Goal: Task Accomplishment & Management: Manage account settings

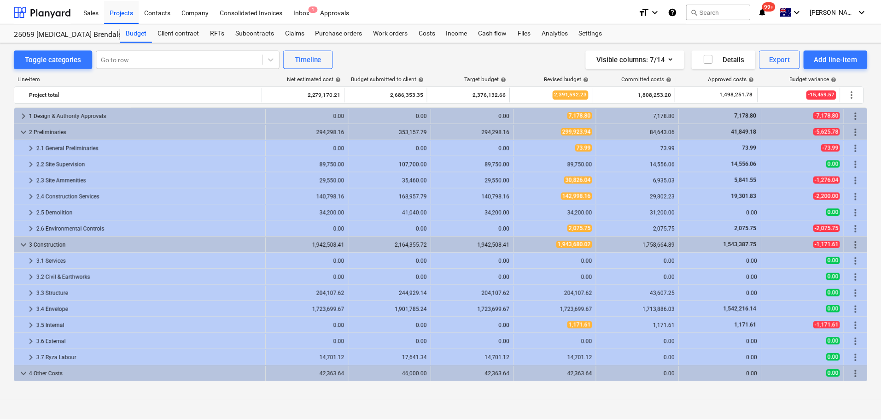
scroll to position [46, 0]
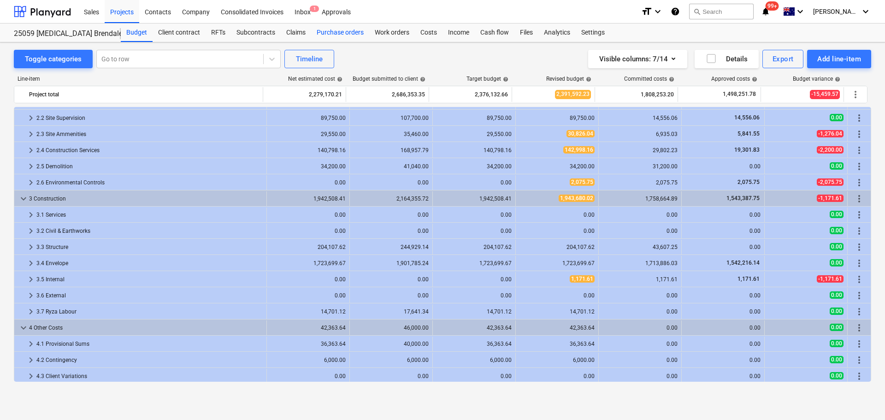
click at [325, 34] on div "Purchase orders" at bounding box center [340, 32] width 58 height 18
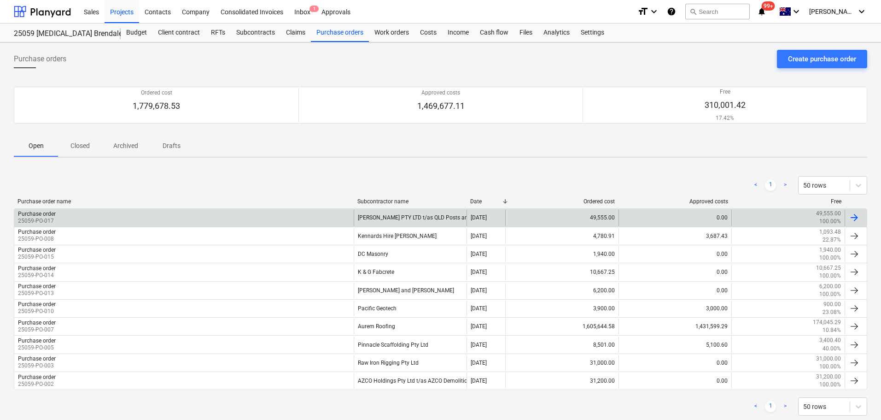
scroll to position [22, 0]
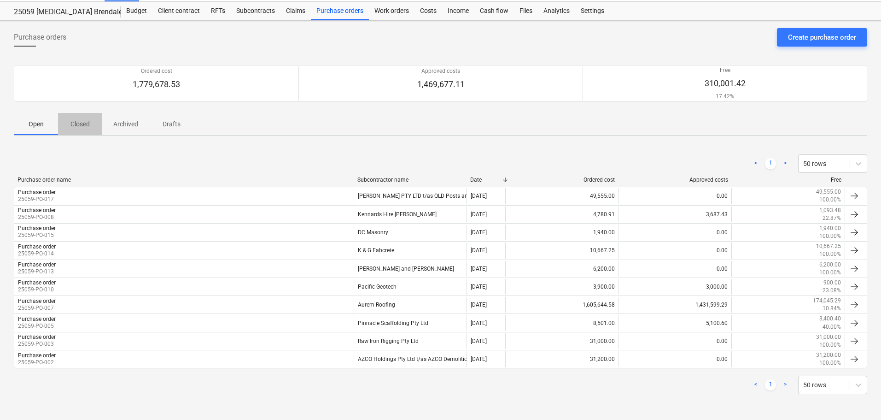
click at [86, 125] on p "Closed" at bounding box center [80, 124] width 22 height 10
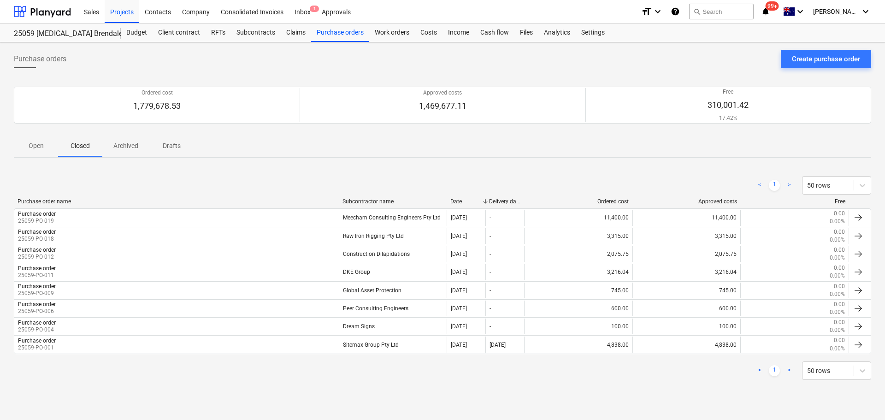
click at [40, 148] on p "Open" at bounding box center [36, 146] width 22 height 10
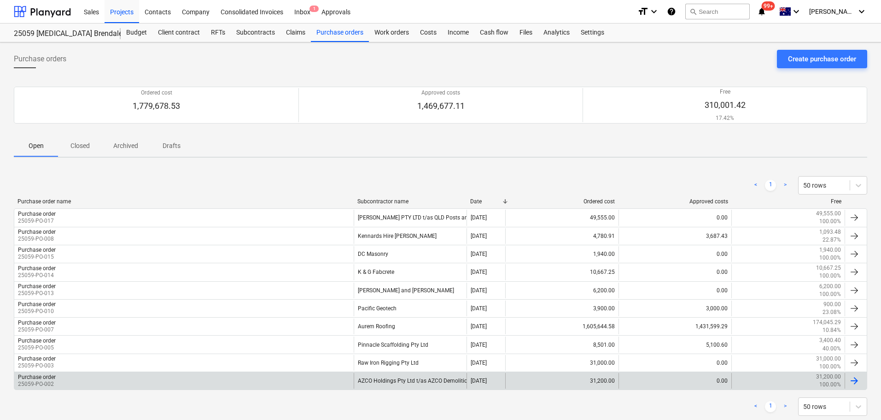
click at [409, 381] on div "AZCO Holdings Pty Ltd t/as AZCO Demolition" at bounding box center [410, 381] width 113 height 16
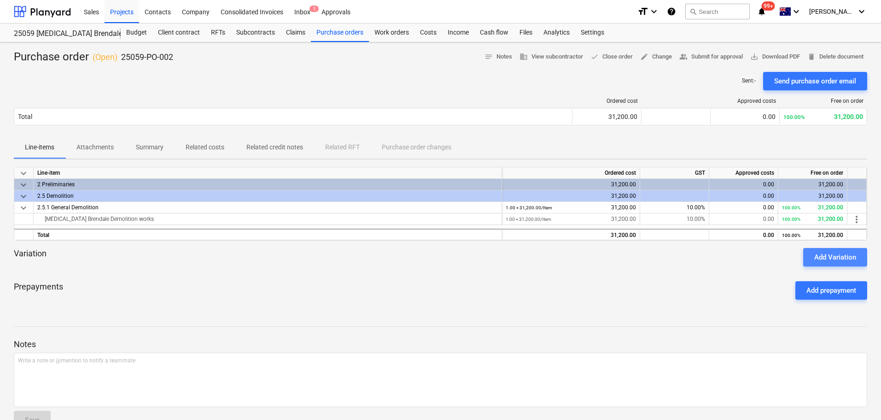
click at [818, 255] on div "Add Variation" at bounding box center [836, 257] width 42 height 12
type textarea "x"
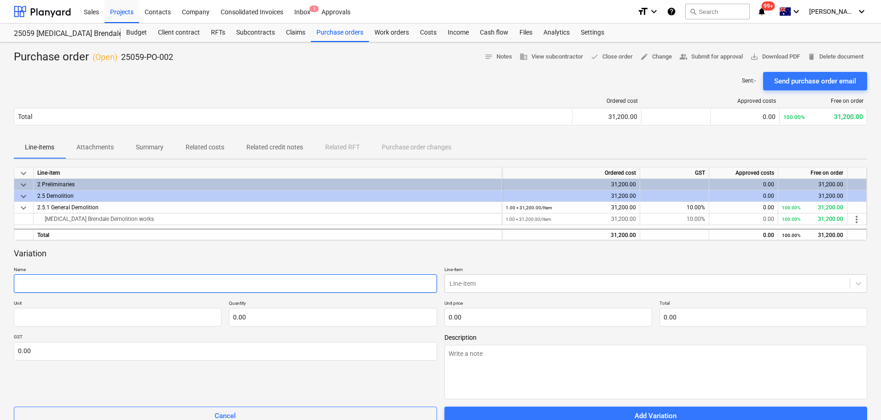
click at [73, 284] on input "text" at bounding box center [225, 283] width 423 height 18
click at [80, 281] on input "text" at bounding box center [225, 283] width 423 height 18
type input "S"
type textarea "x"
type input "St"
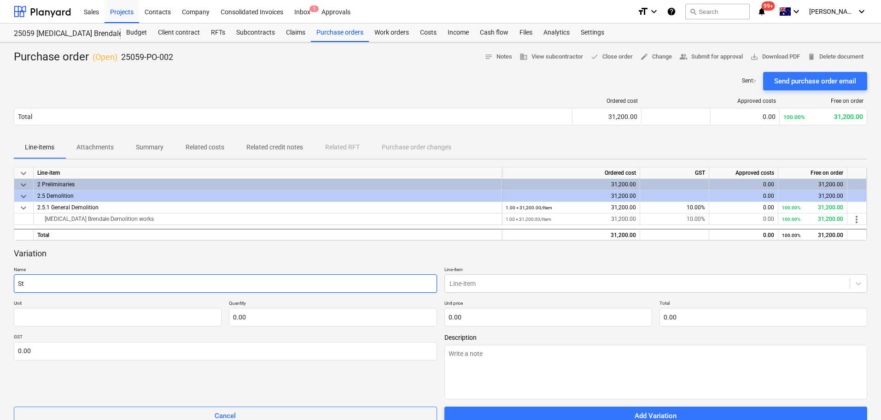
type textarea "x"
type input "Str"
type textarea "x"
type input "Stru"
type textarea "x"
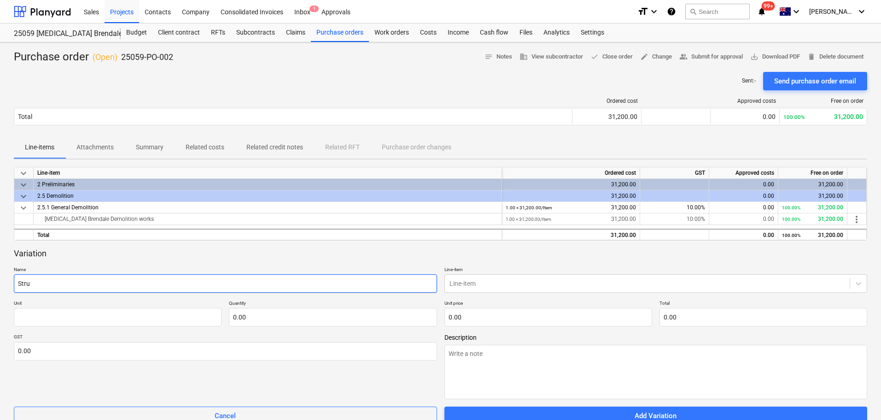
type input "Struc"
type textarea "x"
type input "Struct"
type textarea "x"
type input "Structu"
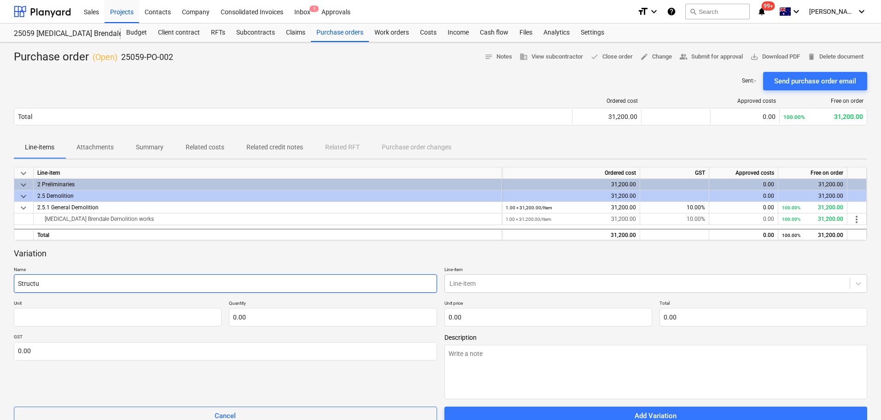
type textarea "x"
type input "Structur"
type textarea "x"
type input "Structura"
type textarea "x"
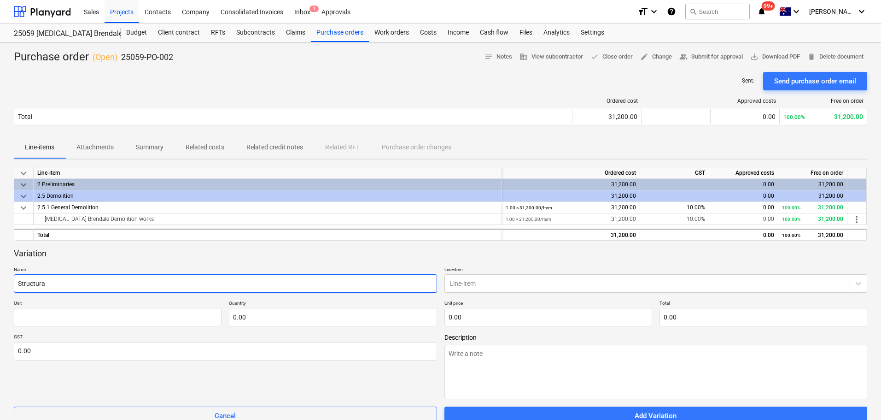
type input "Structural"
type textarea "x"
type input "Structural"
type textarea "x"
type input "Structural A"
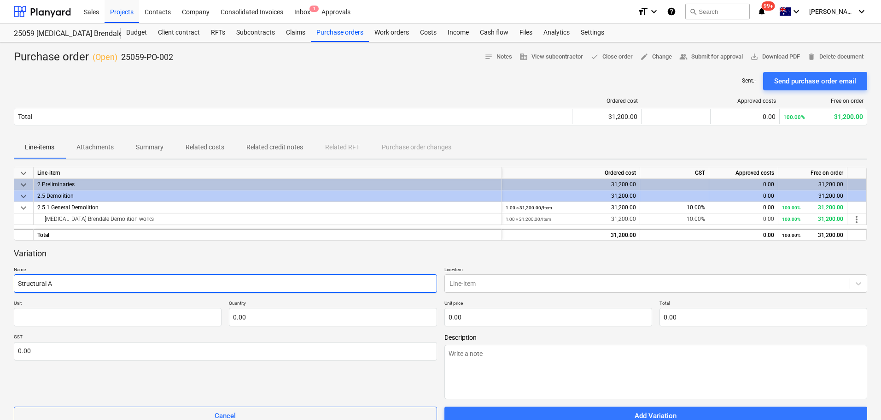
type textarea "x"
type input "Structural Am"
type textarea "x"
type input "Structural Ame"
type textarea "x"
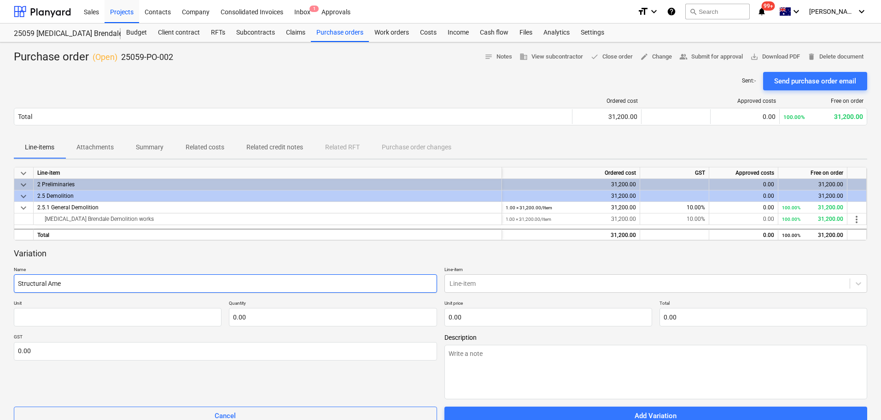
type input "Structural [MEDICAL_DATA]"
type textarea "x"
type input "Structural Amend"
type textarea "x"
type input "Structural Amendm"
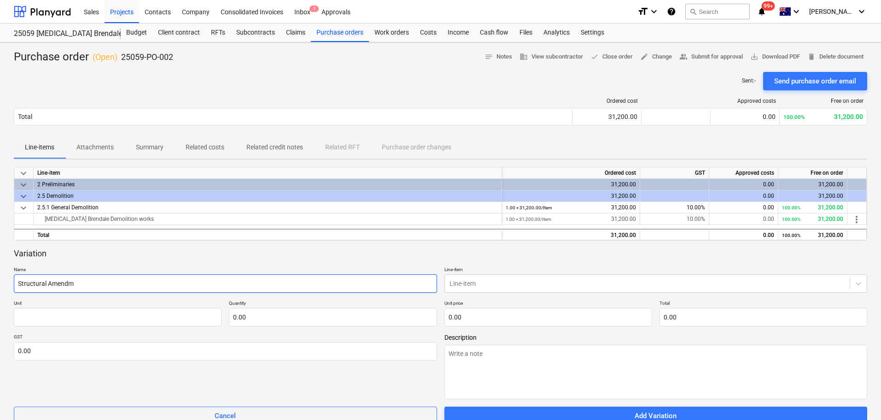
type textarea "x"
type input "Structural Amendme"
type textarea "x"
type input "Structural Amendmen"
type textarea "x"
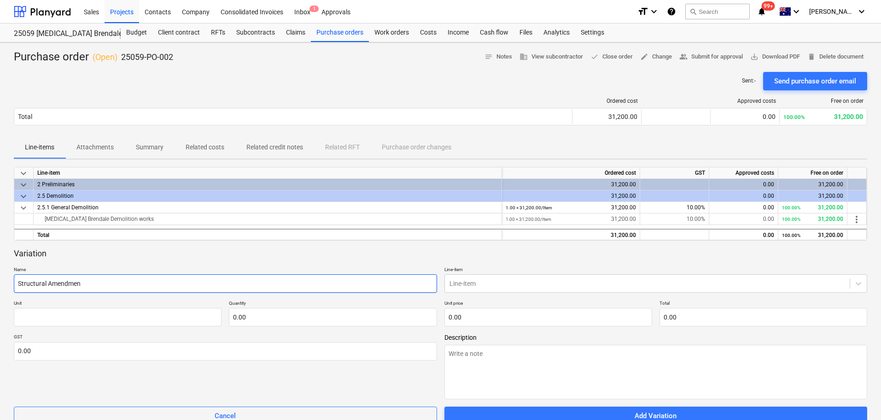
type input "Structural Amendment"
type textarea "x"
type input "Structural Amendment a"
type textarea "x"
type input "Structural Amendment at"
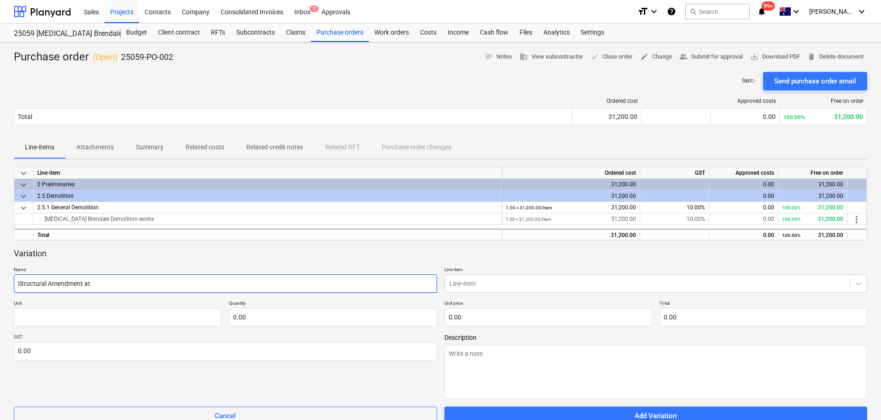
type textarea "x"
type input "Structural Amendment at"
type textarea "x"
type input "Structural Amendment at G"
type textarea "x"
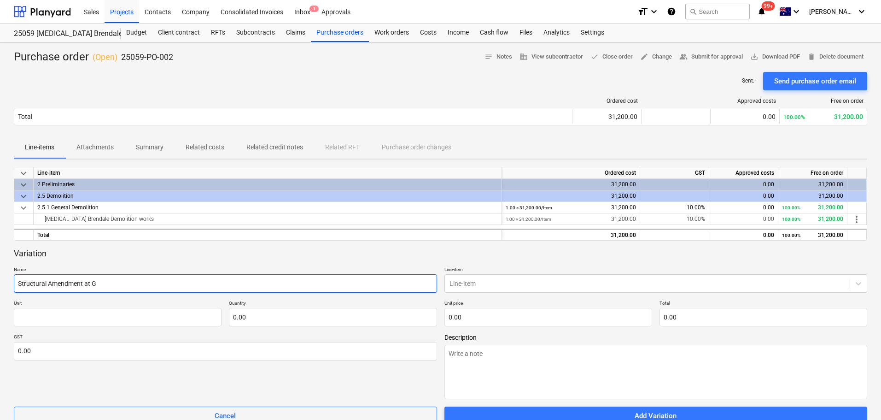
type input "Structural Amendment at Gr"
type textarea "x"
type input "Structural Amendment at Gri"
type textarea "x"
type input "Structural Amendment at Grid"
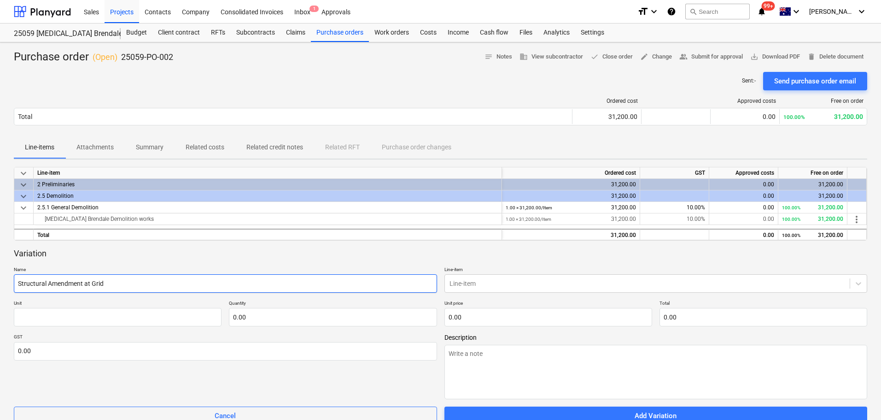
type textarea "x"
type input "Structural Amendment at Grid"
type textarea "x"
type input "Structural Amendment at Grid 2"
click at [521, 281] on div at bounding box center [648, 283] width 396 height 9
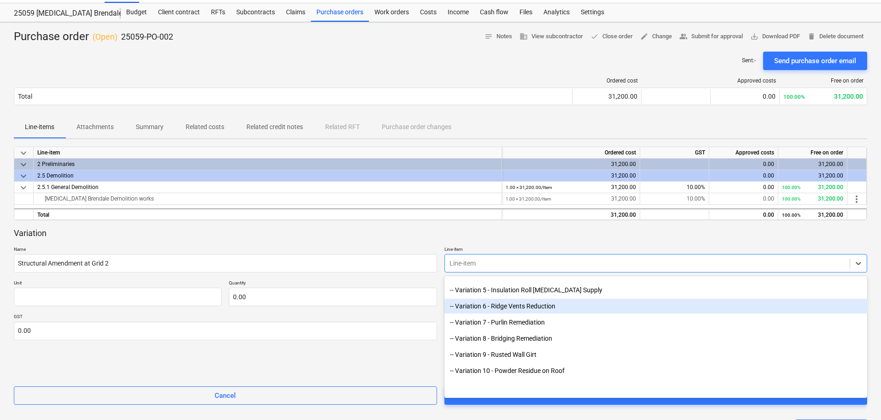
scroll to position [2723, 0]
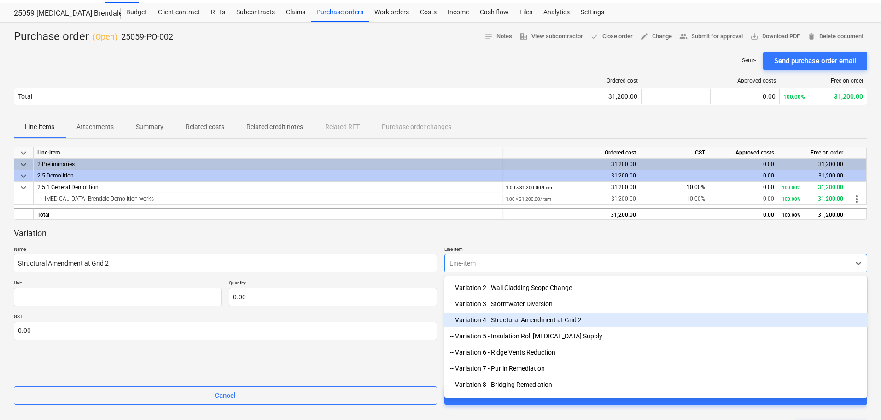
click at [526, 317] on div "-- Variation 4 - Structural Amendment at Grid 2" at bounding box center [656, 319] width 423 height 15
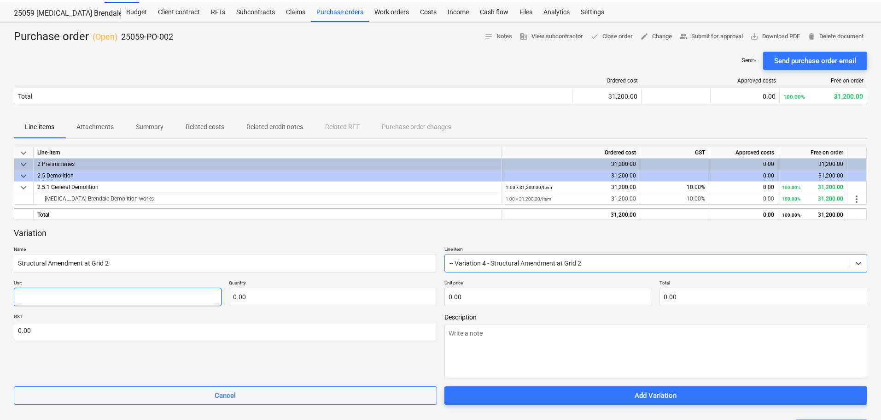
click at [73, 297] on input "text" at bounding box center [118, 297] width 208 height 18
type textarea "x"
type input "I"
type textarea "x"
type input "It"
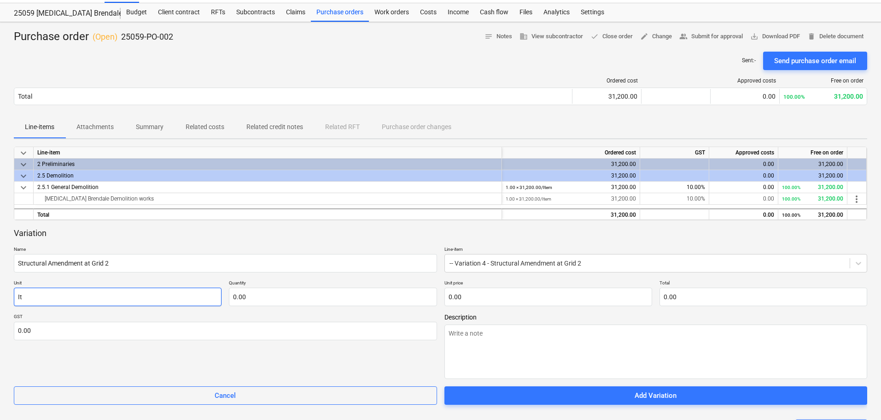
type textarea "x"
type input "Ite"
type textarea "x"
type input "Item"
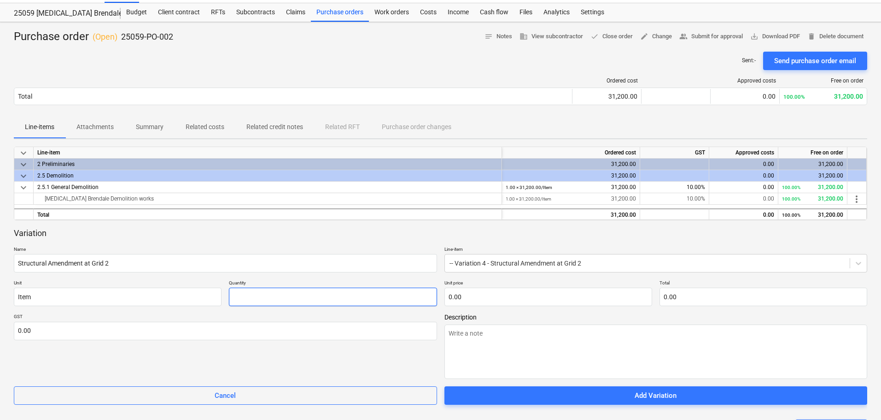
click at [249, 300] on input "text" at bounding box center [333, 297] width 208 height 18
type textarea "x"
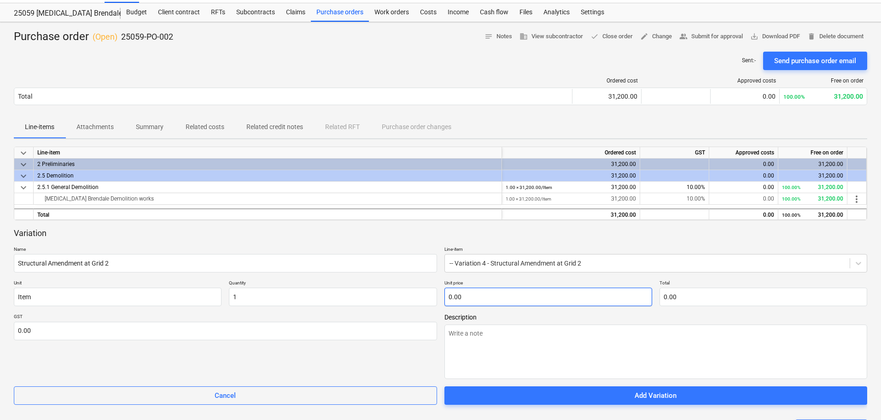
type input "1.00"
click at [487, 296] on input "text" at bounding box center [549, 297] width 208 height 18
type input "0.00"
click at [539, 299] on input "text" at bounding box center [549, 297] width 208 height 18
type textarea "x"
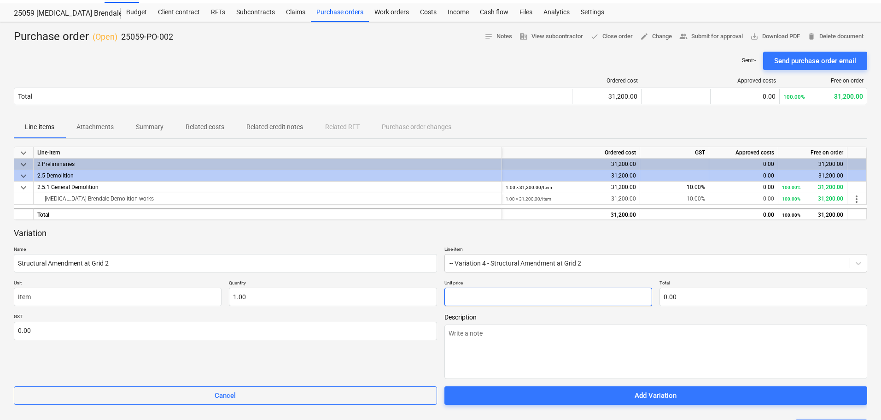
type input "2"
type input "2.00"
type textarea "x"
type input "29"
type input "29.00"
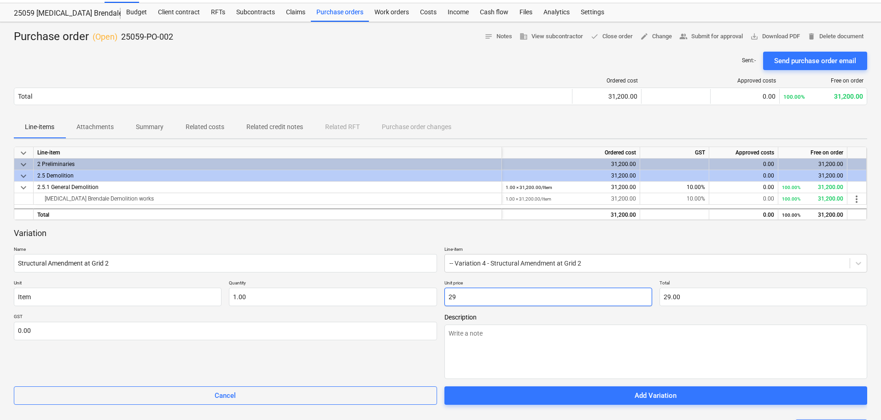
type textarea "x"
type input "295"
type input "295.00"
type textarea "x"
type input "2950"
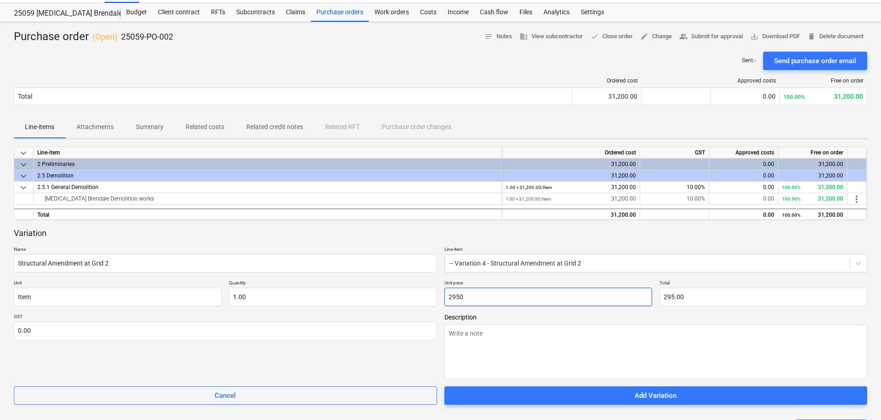
type input "2,950.00"
type textarea "x"
type input "29500"
type input "29,500.00"
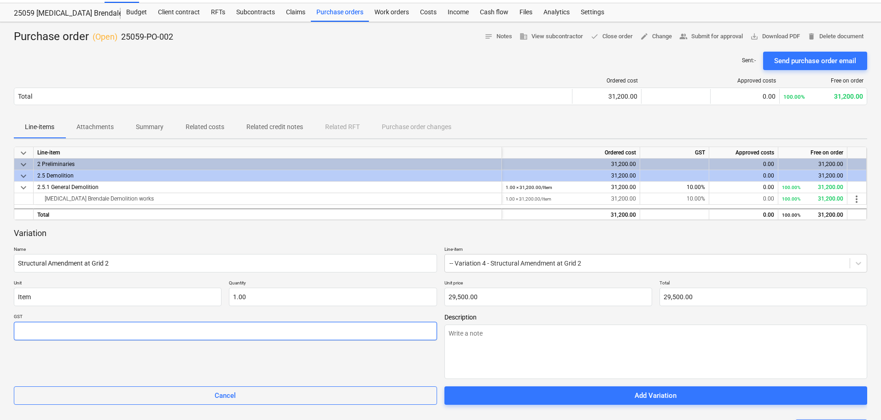
click at [71, 335] on input "text" at bounding box center [225, 331] width 423 height 18
type textarea "x"
type input "1"
type textarea "x"
type input "10.00"
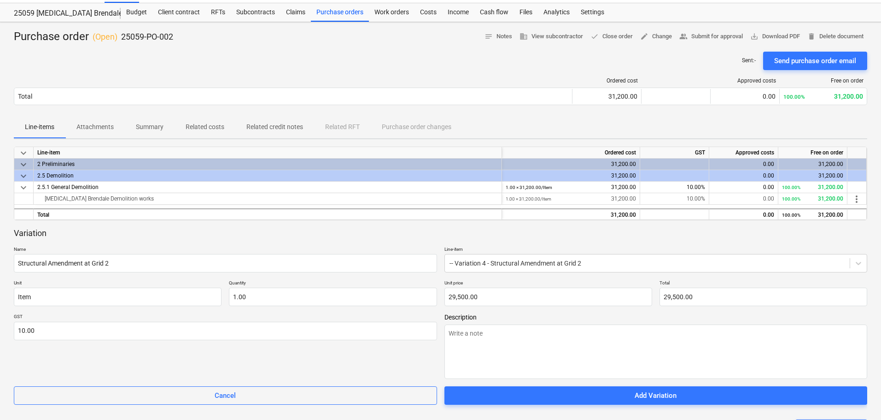
click at [149, 361] on div "GST 10.00" at bounding box center [225, 345] width 423 height 65
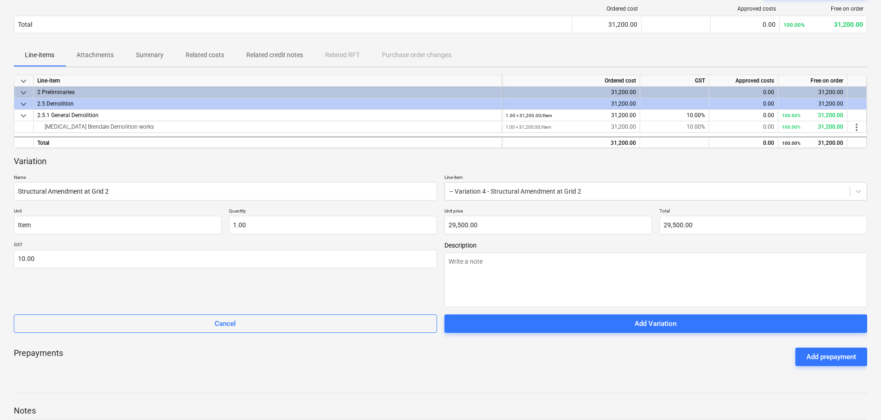
scroll to position [138, 0]
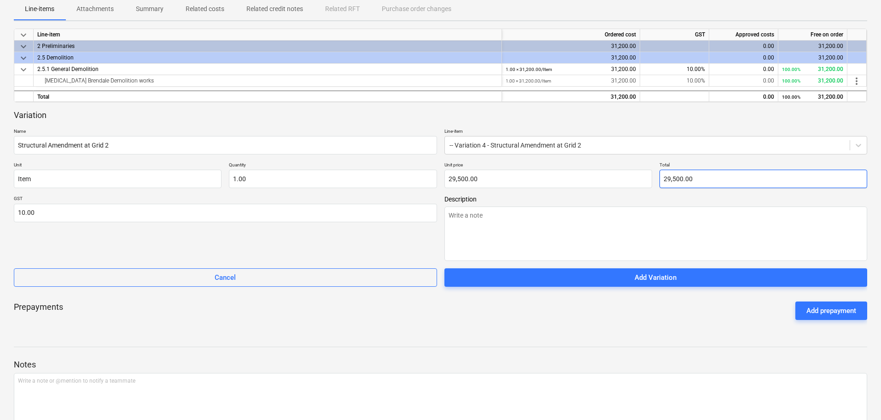
type input "29500"
click at [670, 179] on input "29500" at bounding box center [764, 179] width 208 height 18
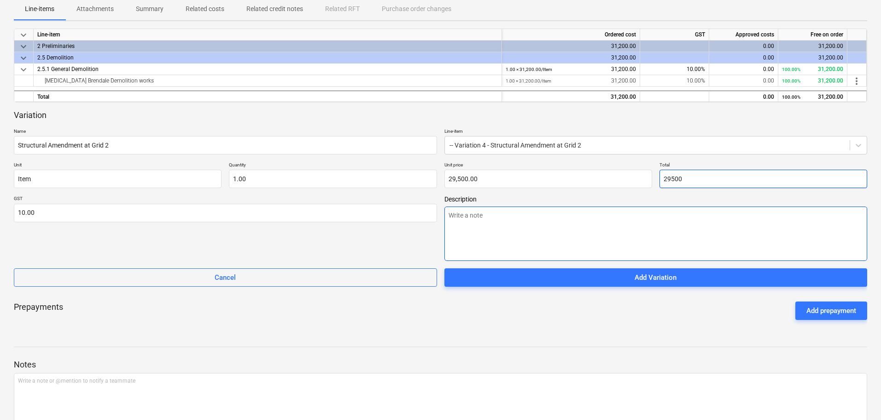
type textarea "x"
type input "2500"
type input "2,500.00"
type textarea "x"
type input "23500"
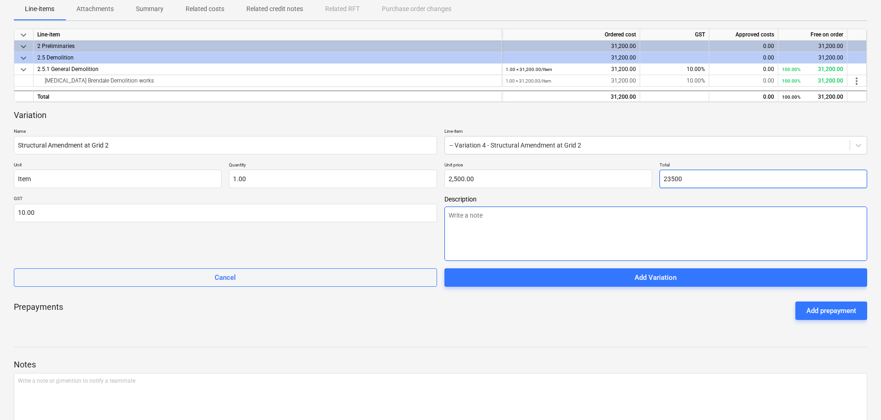
type input "23,500.00"
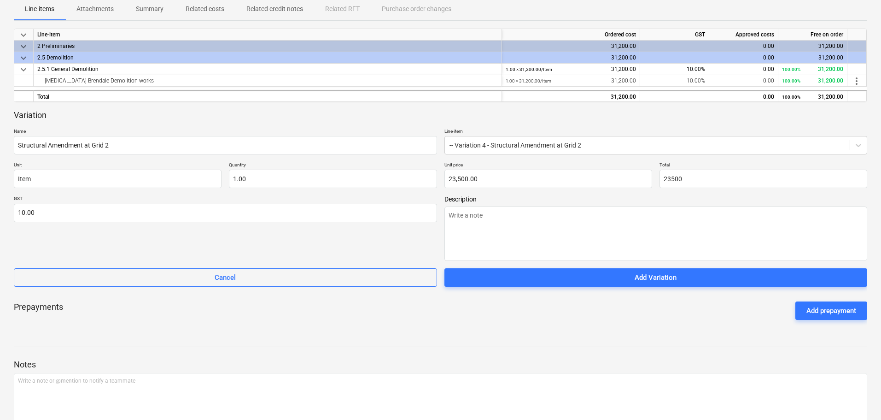
type input "23,500.00"
click at [558, 322] on div "Prepayments Add prepayment" at bounding box center [441, 310] width 854 height 33
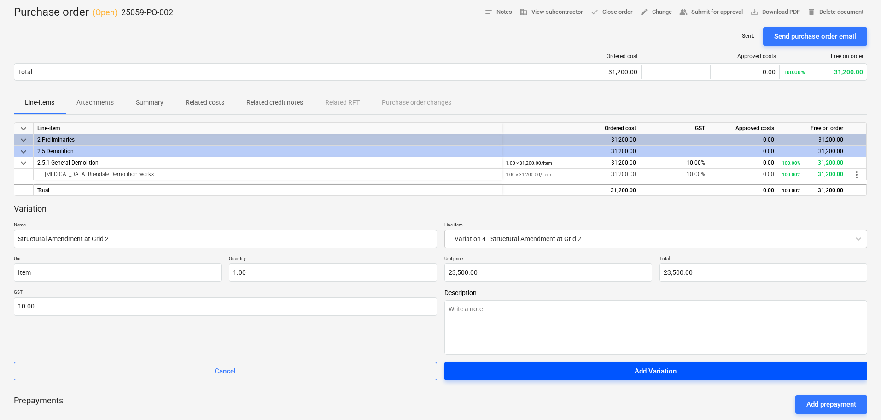
scroll to position [0, 0]
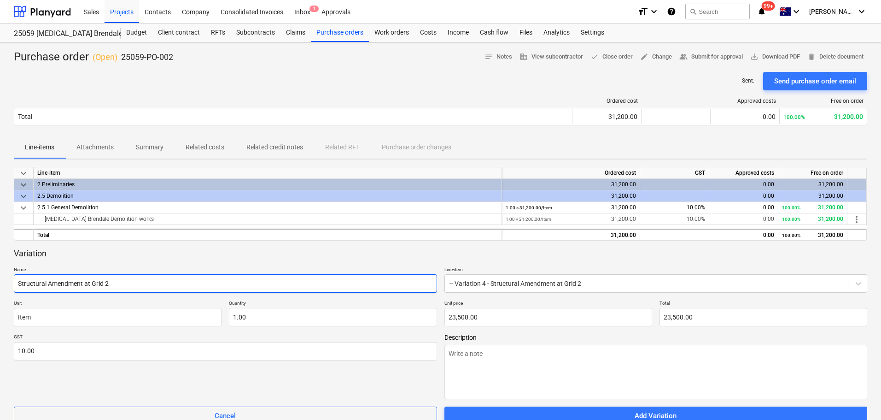
click at [19, 283] on input "Structural Amendment at Grid 2" at bounding box center [225, 283] width 423 height 18
type textarea "x"
type input "DStructural Amendment at Grid 2"
type textarea "x"
type input "DeStructural Amendment at Grid 2"
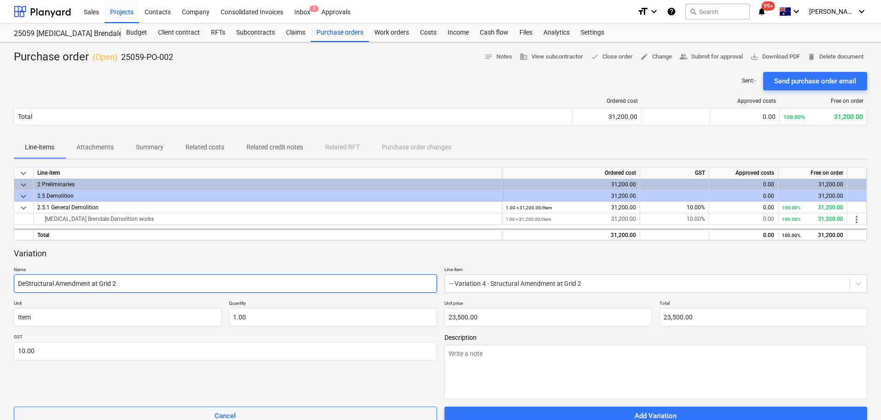
type textarea "x"
type input "DemStructural Amendment at Grid 2"
type textarea "x"
type input "DemoStructural Amendment at Grid 2"
type textarea "x"
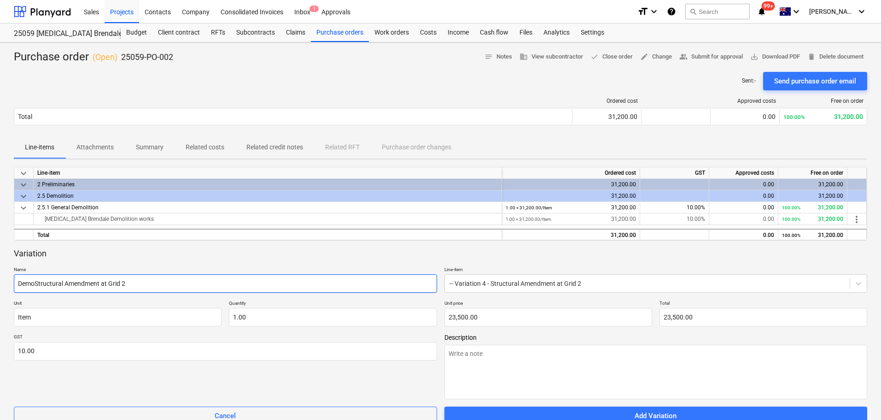
type input "Demo Structural Amendment at Grid 2"
type textarea "x"
type input "Demo fStructural Amendment at Grid 2"
type textarea "x"
type input "Demo foStructural Amendment at Grid 2"
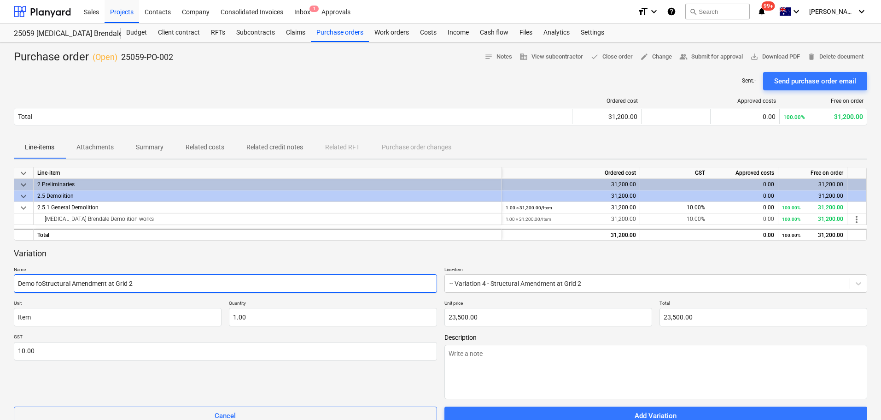
type textarea "x"
type input "Demo forStructural Amendment at Grid 2"
type textarea "x"
type input "Demo for Structural Amendment at Grid 2"
drag, startPoint x: 158, startPoint y: 284, endPoint x: 13, endPoint y: 286, distance: 144.7
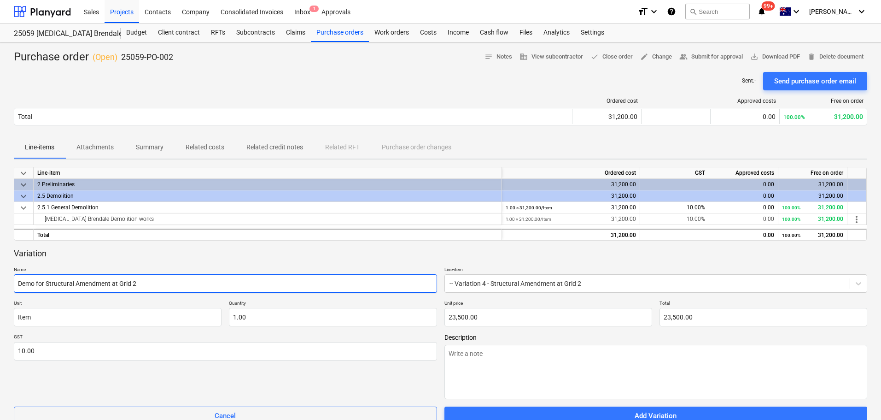
click at [13, 286] on div "Purchase order ( Open ) 25059-PO-002 notes Notes business View subcontractor do…" at bounding box center [440, 322] width 881 height 560
type textarea "x"
type input "S"
type textarea "x"
type input "Sa"
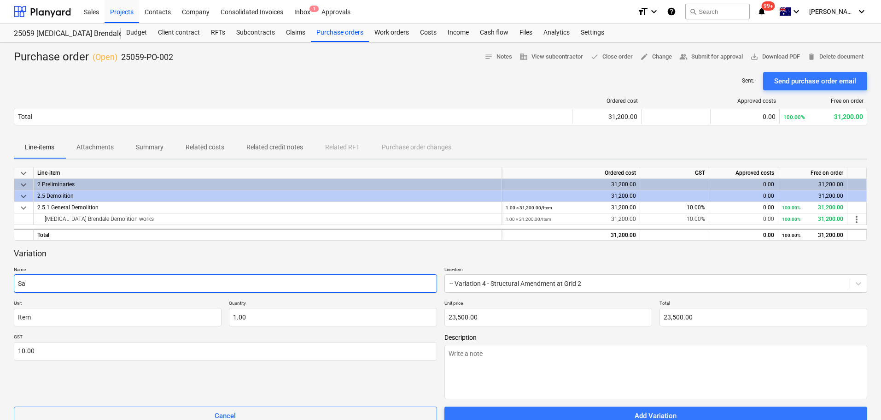
type textarea "x"
type input "Saw"
type textarea "x"
type input "Sawc"
type textarea "x"
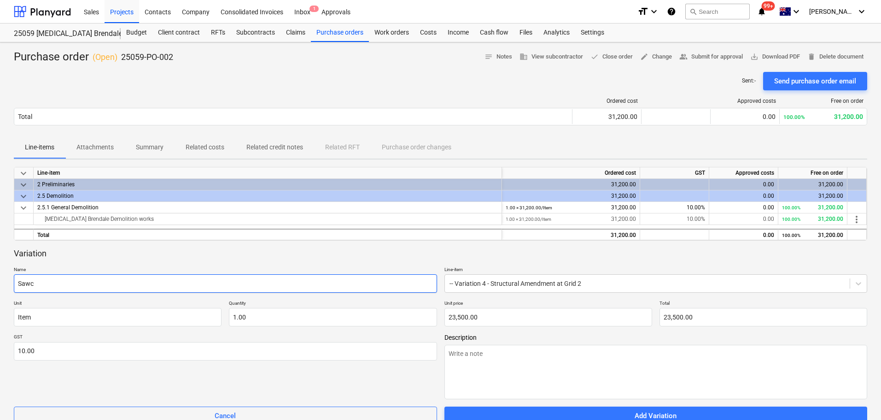
type input "Sawcu"
type textarea "x"
type input "Sawcut"
type textarea "x"
type input "Sawcut"
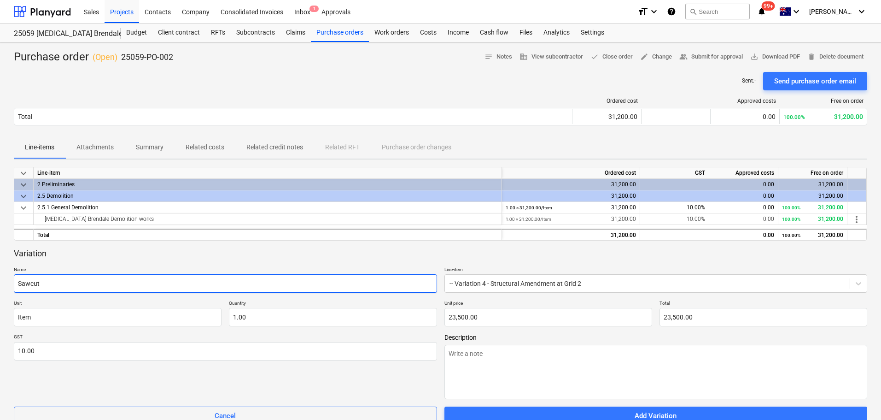
type textarea "x"
type input "Sawcut &"
type textarea "x"
type input "Sawcut &"
type textarea "x"
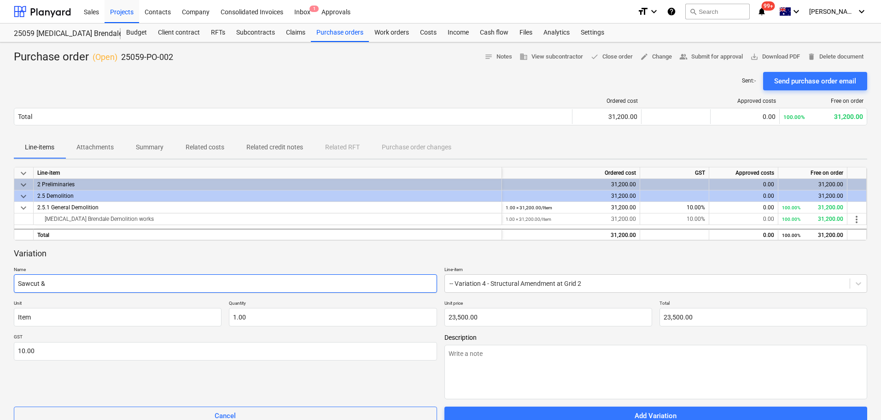
type input "Sawcut & D"
type textarea "x"
type input "Sawcut & De"
type textarea "x"
type input "Sawcut & Dem"
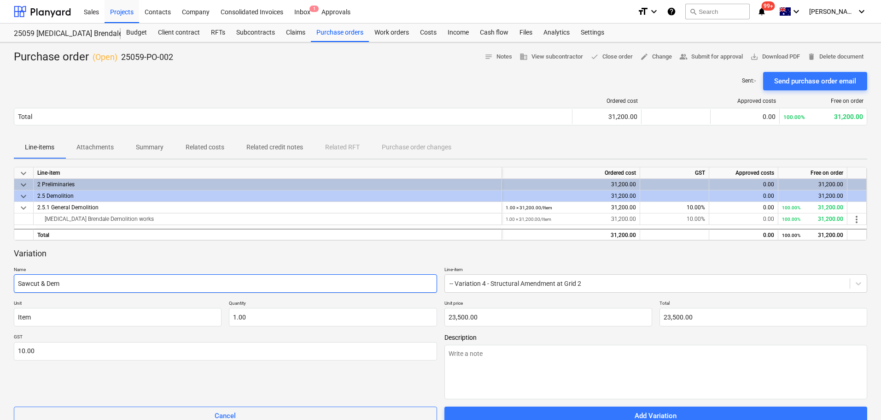
type textarea "x"
type input "Sawcut & Demo"
type textarea "x"
type input "Sawcut & Demol"
type textarea "x"
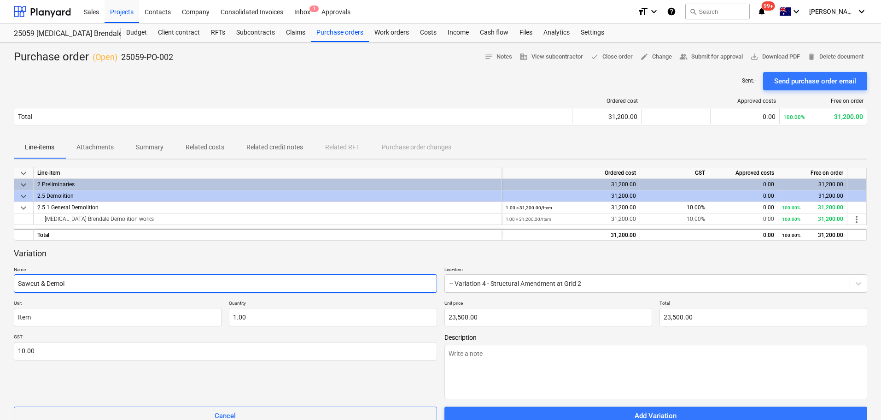
type input "Sawcut & Demoli"
type textarea "x"
type input "Sawcut & Demolis"
type textarea "x"
type input "Sawcut & Demolish"
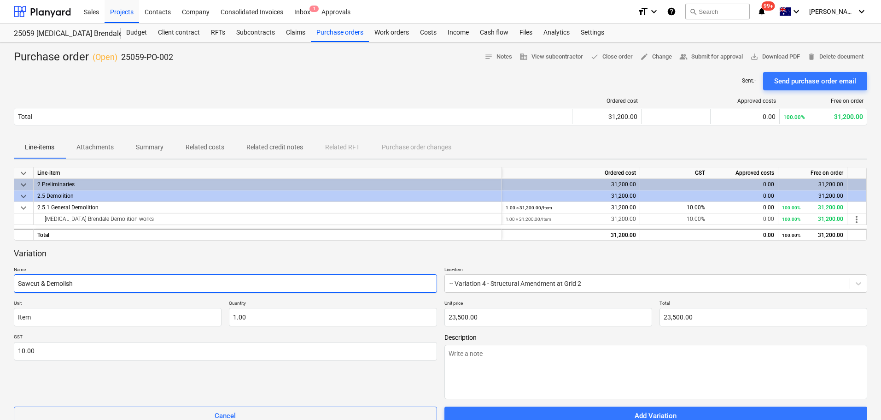
type textarea "x"
type input "Sawcut & Demolish"
click at [110, 287] on input "Sawcut & Demolish" at bounding box center [225, 283] width 423 height 18
drag, startPoint x: 101, startPoint y: 284, endPoint x: 10, endPoint y: 289, distance: 91.4
click at [10, 289] on div "Purchase order ( Open ) 25059-PO-002 notes Notes business View subcontractor do…" at bounding box center [440, 322] width 881 height 560
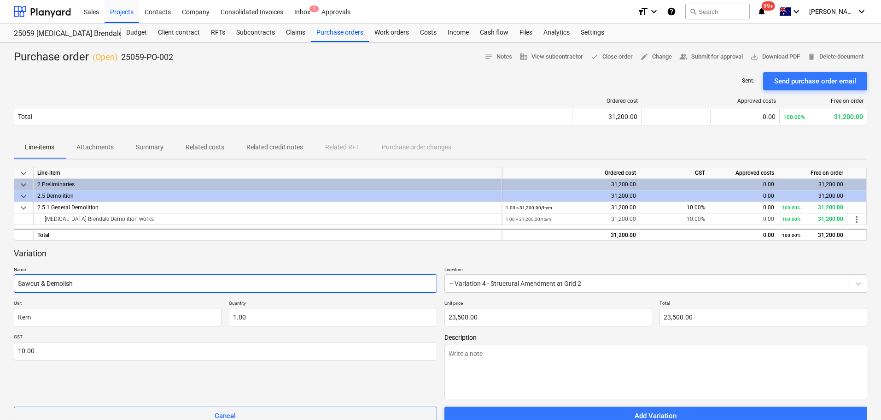
paste input "cut and demolish 3x additional footings."
type textarea "x"
type input "Saw cut and demolish 3x additional footings."
type input "23500"
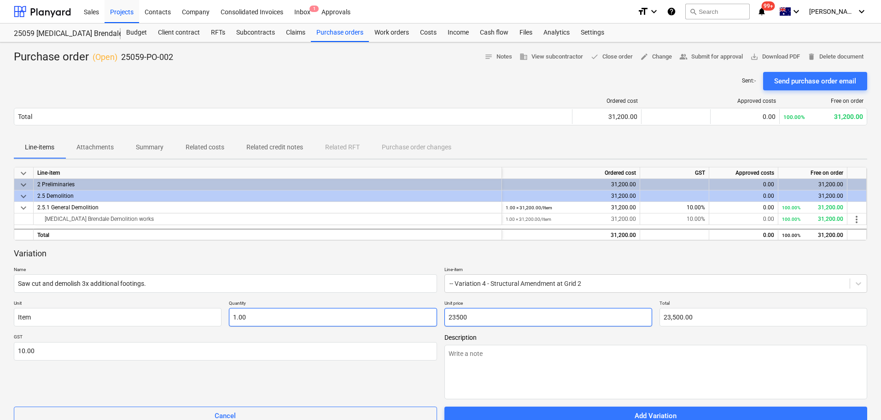
drag, startPoint x: 481, startPoint y: 319, endPoint x: 431, endPoint y: 316, distance: 49.8
click at [431, 316] on div "Unit Item Quantity 1.00 Unit price 23500 Total 23,500.00" at bounding box center [441, 313] width 854 height 26
type textarea "x"
type input "3"
type input "3.00"
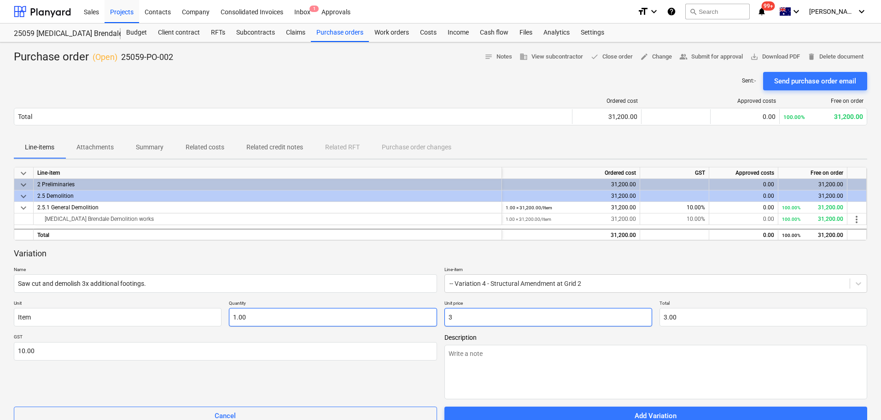
type textarea "x"
type input "35"
type input "35.00"
type textarea "x"
type input "350"
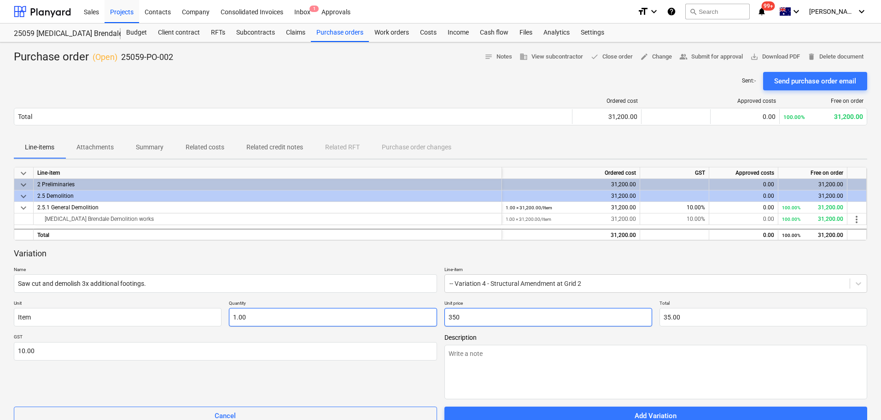
type input "350.00"
type textarea "x"
type input "3500"
type input "3,500.00"
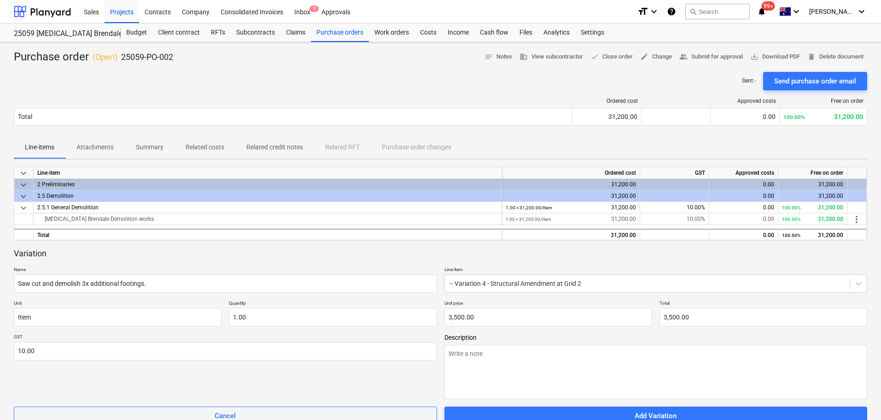
click at [420, 372] on div "GST 10.00" at bounding box center [225, 366] width 423 height 65
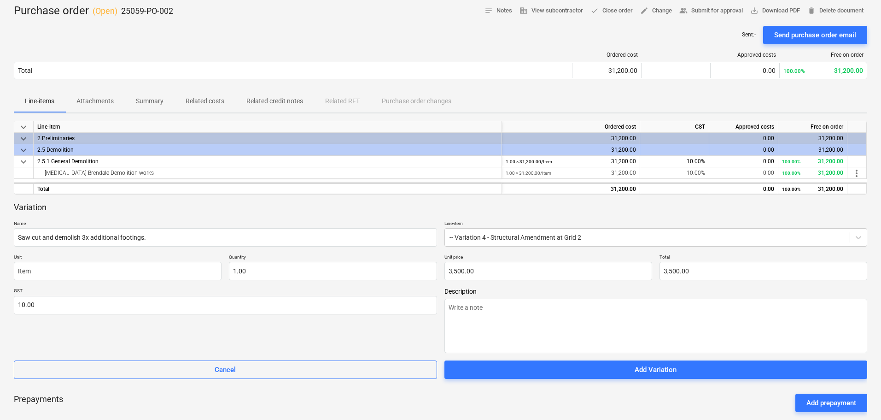
scroll to position [92, 0]
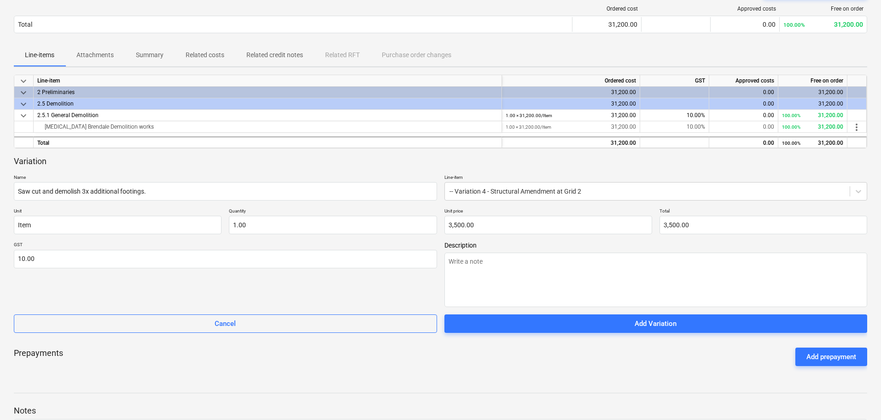
click at [528, 328] on span "Add Variation" at bounding box center [656, 323] width 401 height 12
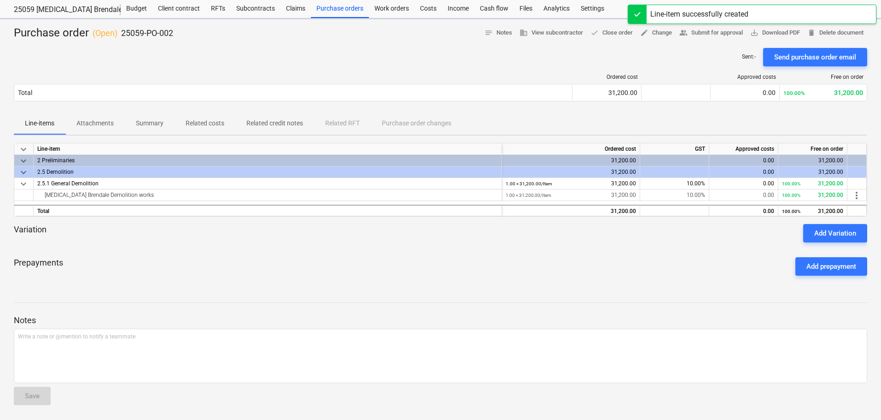
scroll to position [24, 0]
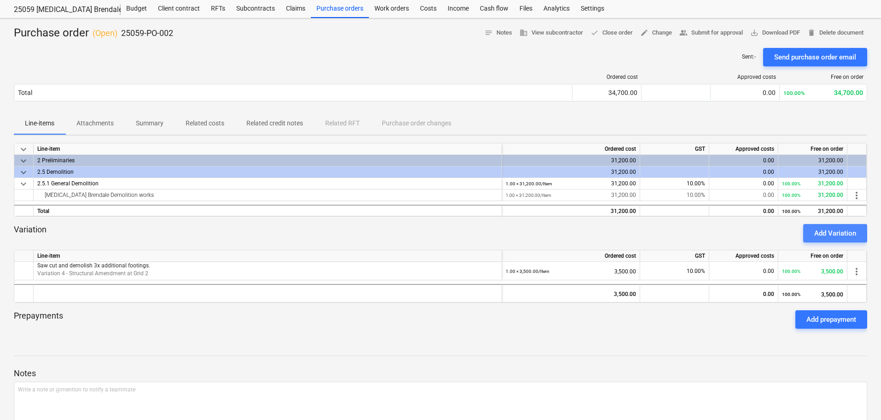
click at [830, 232] on div "Add Variation" at bounding box center [836, 233] width 42 height 12
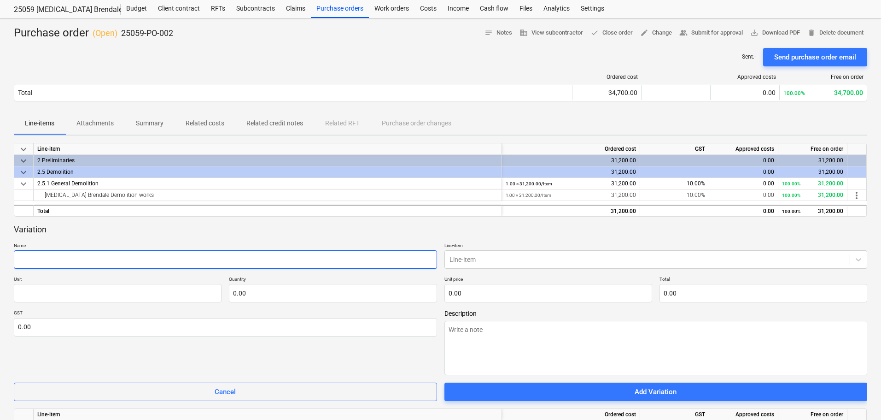
click at [186, 261] on input "text" at bounding box center [225, 259] width 423 height 18
paste input "Remove remainder of wall sheeting, girts, 2nd roller door, any other doors and …"
type textarea "x"
type input "Remove remainder of wall sheeting, girts, 2nd roller door, any other doors and …"
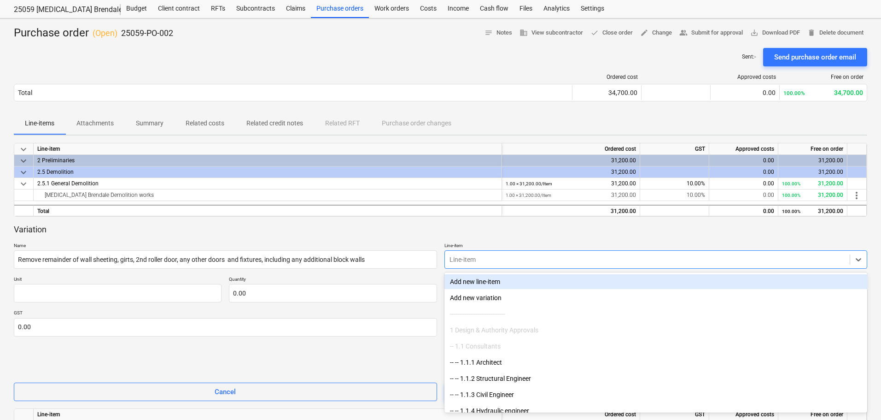
click at [635, 257] on div at bounding box center [648, 259] width 396 height 9
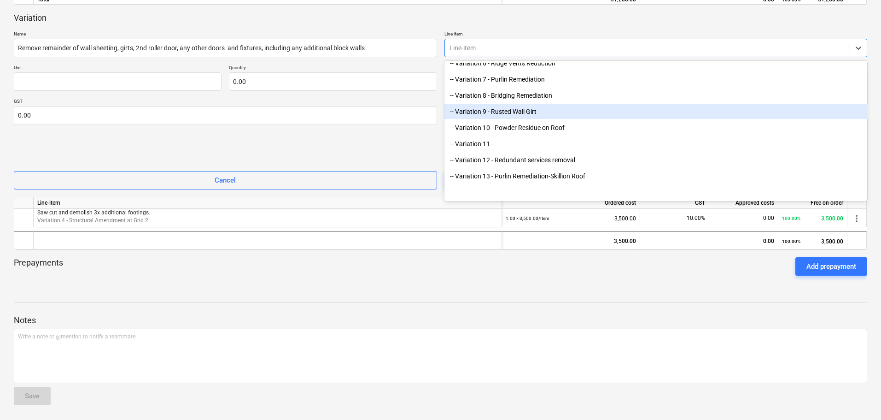
scroll to position [2705, 0]
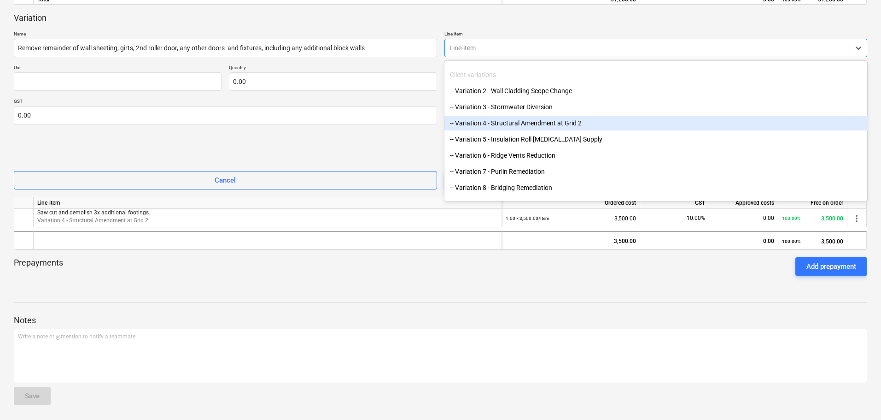
click at [495, 124] on div "-- Variation 4 - Structural Amendment at Grid 2" at bounding box center [656, 123] width 423 height 15
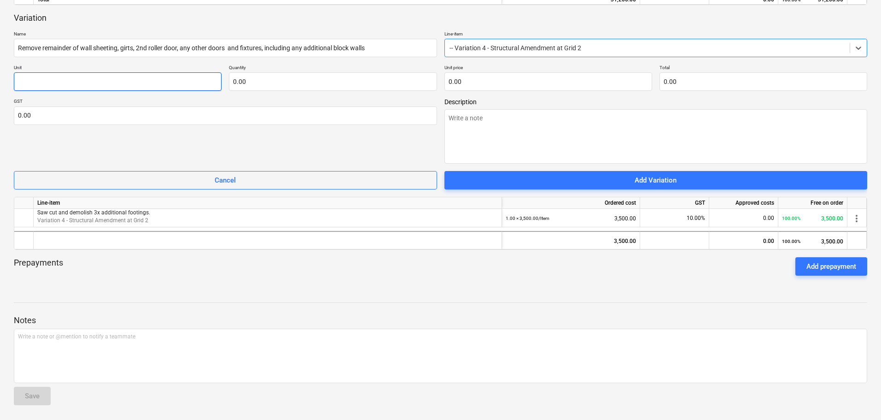
click at [93, 84] on input "text" at bounding box center [118, 81] width 208 height 18
type textarea "x"
type input "I"
type textarea "x"
type input "It"
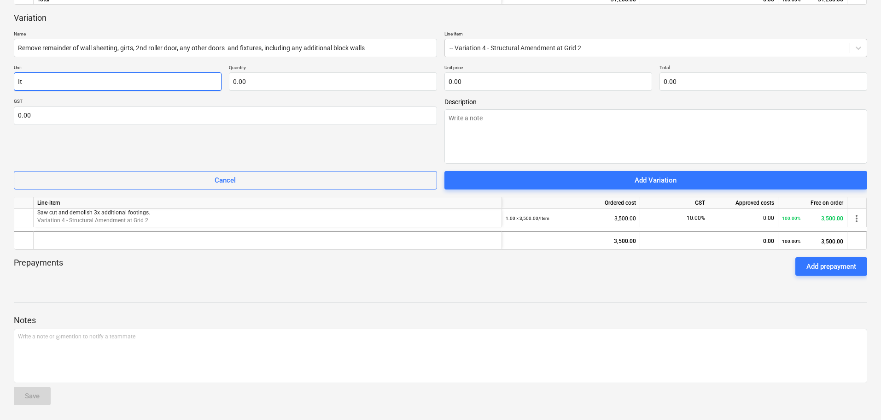
type textarea "x"
type input "Ite"
type textarea "x"
type input "Item"
click at [244, 77] on input "text" at bounding box center [333, 81] width 208 height 18
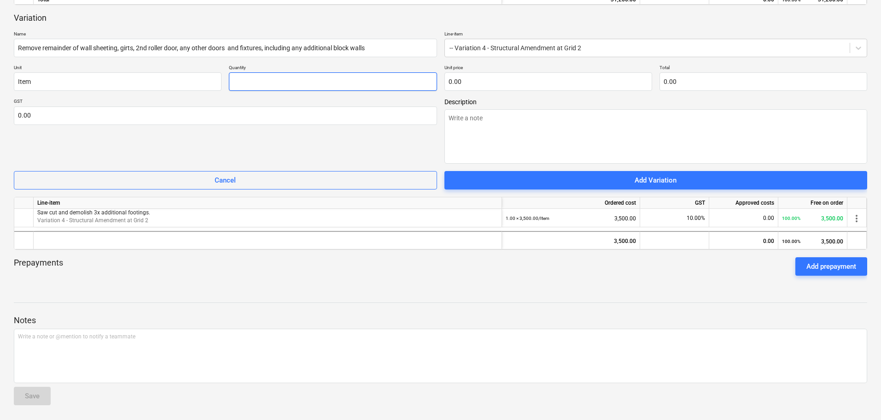
type textarea "x"
type input "1.00"
click at [536, 79] on input "text" at bounding box center [549, 81] width 208 height 18
type textarea "x"
type input "4"
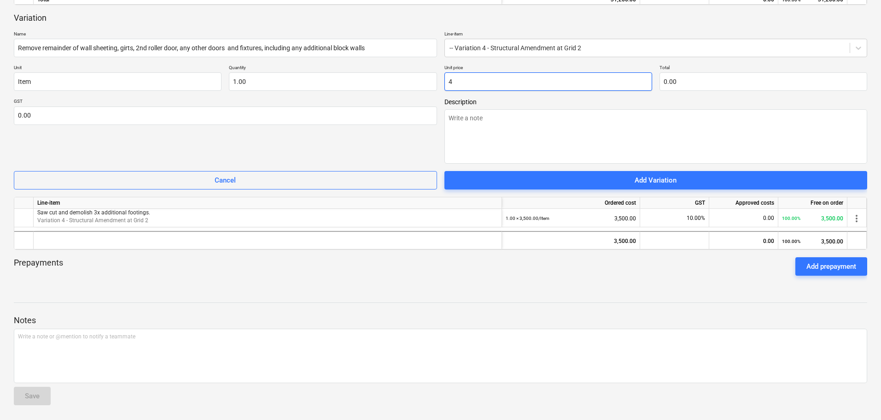
type input "4.00"
type textarea "x"
type input "40"
type input "40.00"
type textarea "x"
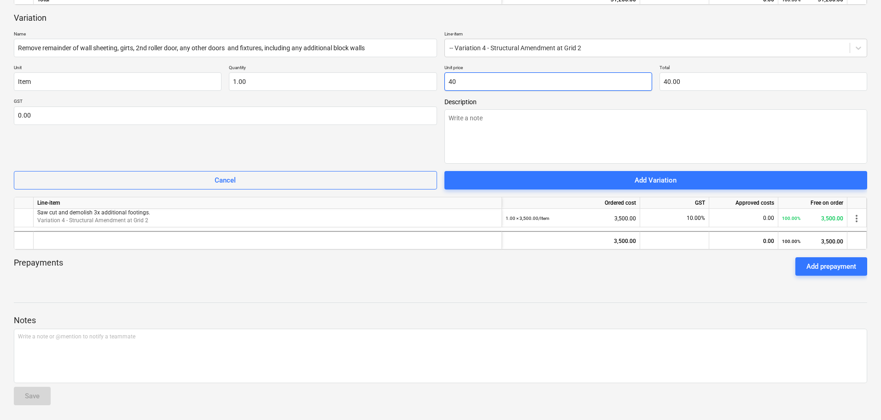
type input "400"
type input "400.00"
type textarea "x"
type input "4000"
type input "4,000.00"
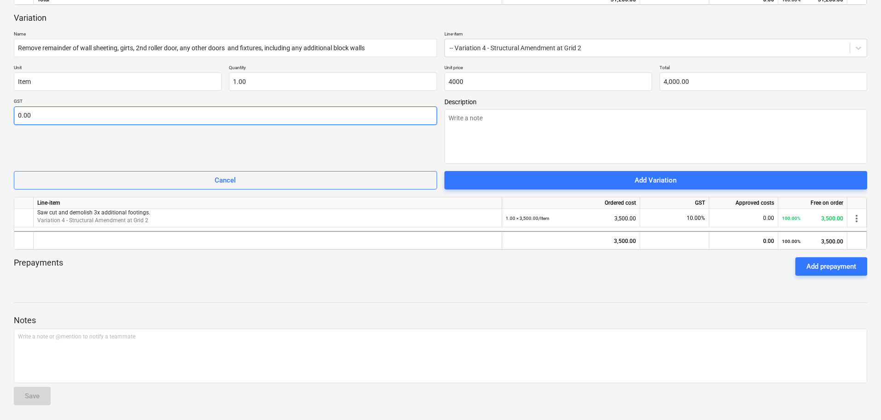
type input "4,000.00"
click at [342, 111] on input "text" at bounding box center [225, 115] width 423 height 18
type textarea "x"
type input "1"
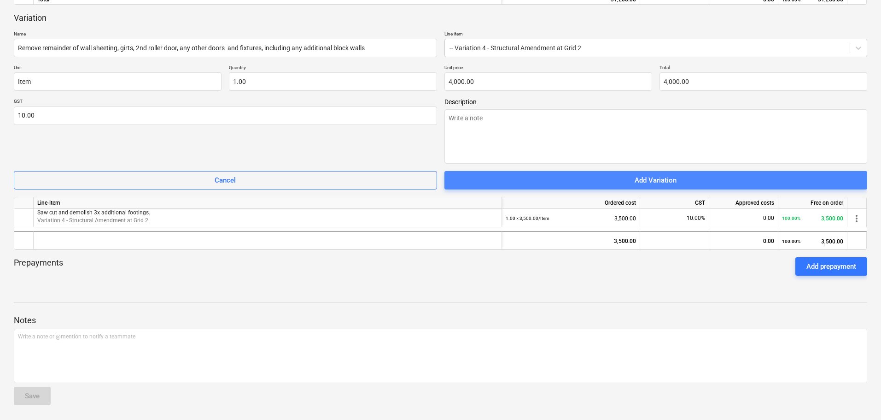
click at [638, 175] on div "Add Variation" at bounding box center [656, 180] width 42 height 12
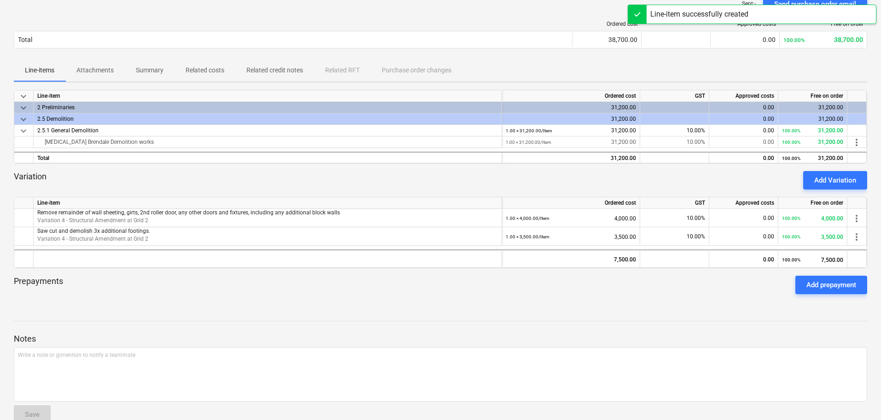
scroll to position [95, 0]
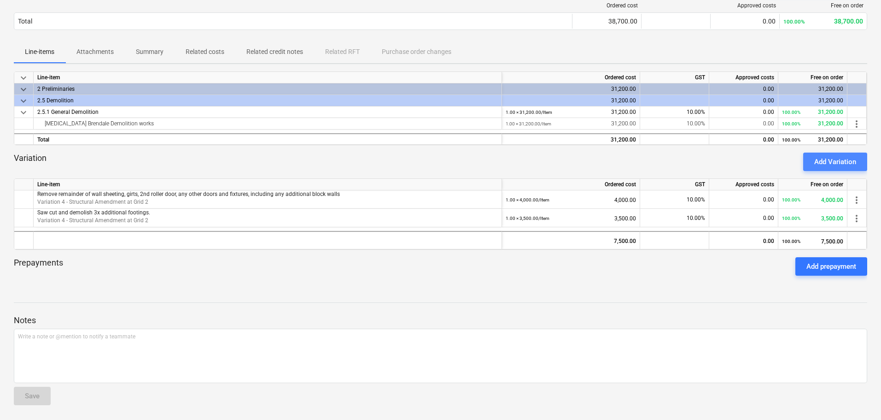
click at [839, 161] on div "Add Variation" at bounding box center [836, 162] width 42 height 12
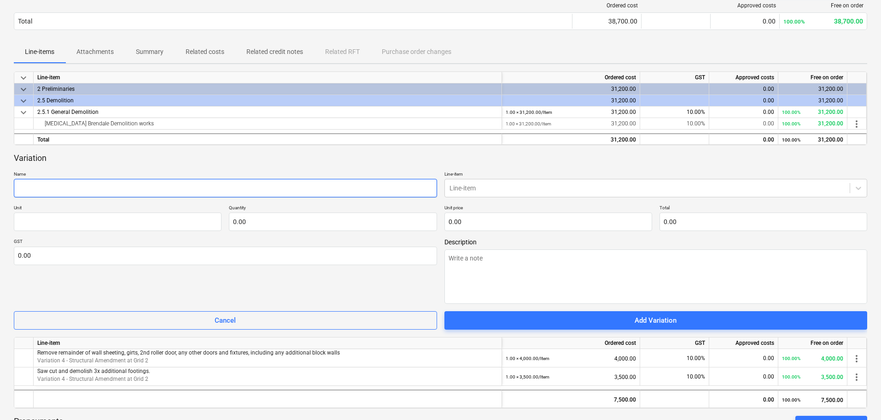
click at [358, 187] on input "text" at bounding box center [225, 188] width 423 height 18
paste input "Saw cut and demolish 110m2 section of concrete extending inside and outside exi…"
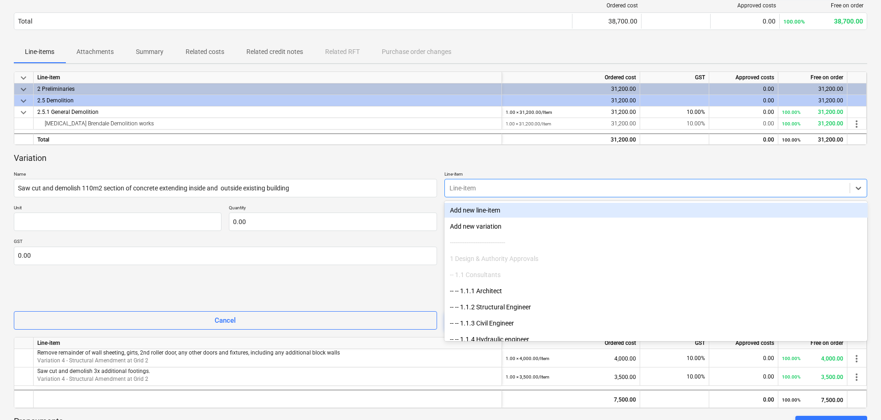
click at [592, 189] on div at bounding box center [648, 187] width 396 height 9
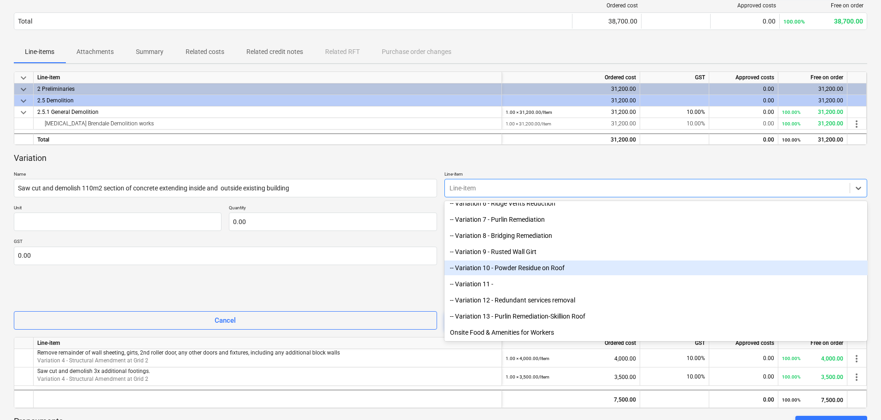
scroll to position [2751, 0]
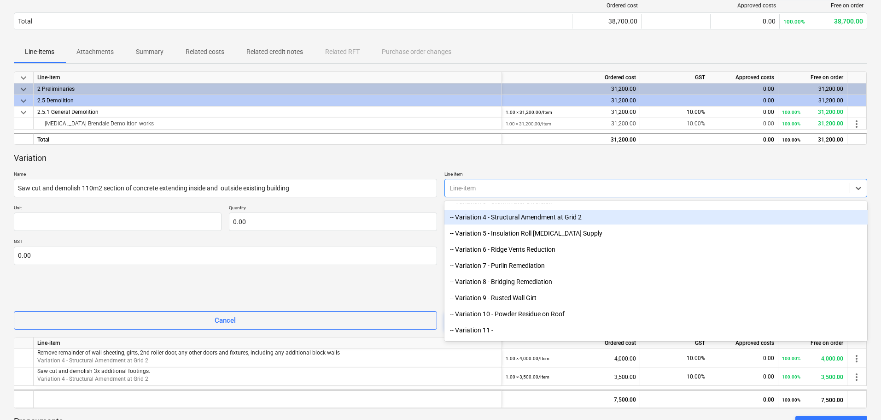
click at [517, 217] on div "-- Variation 4 - Structural Amendment at Grid 2" at bounding box center [656, 217] width 423 height 15
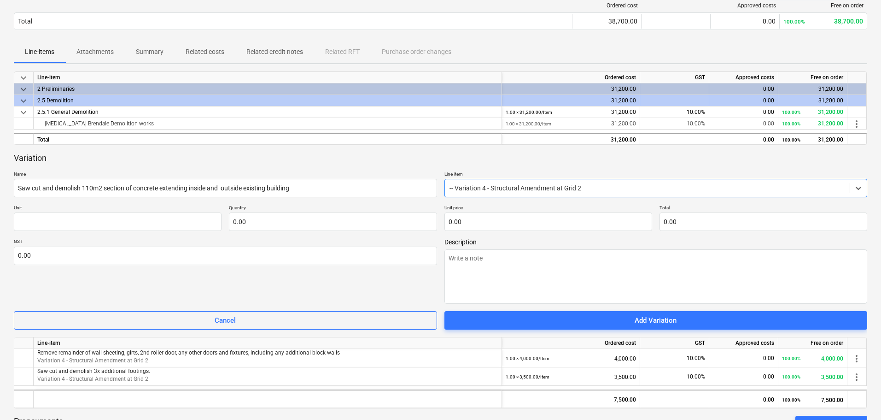
click at [60, 208] on p "Unit" at bounding box center [118, 209] width 208 height 8
click at [60, 221] on input "text" at bounding box center [118, 221] width 208 height 18
click at [260, 217] on input "text" at bounding box center [333, 221] width 208 height 18
click at [479, 223] on input "text" at bounding box center [549, 221] width 208 height 18
click at [320, 258] on input "text" at bounding box center [225, 256] width 423 height 18
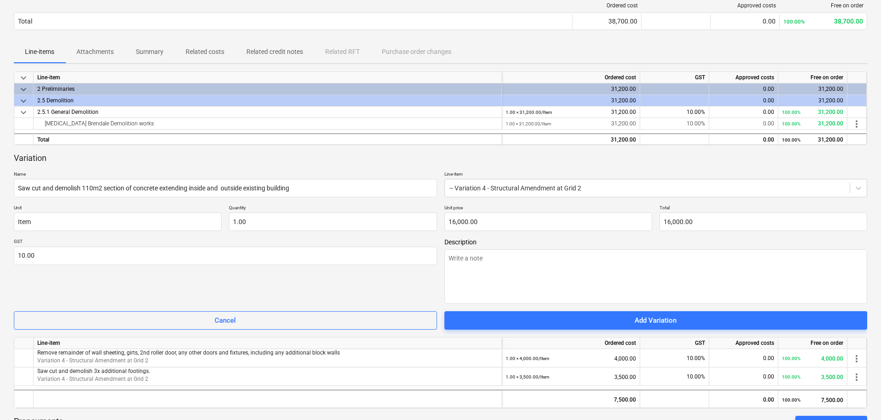
click at [320, 288] on div "GST 10.00" at bounding box center [225, 270] width 423 height 65
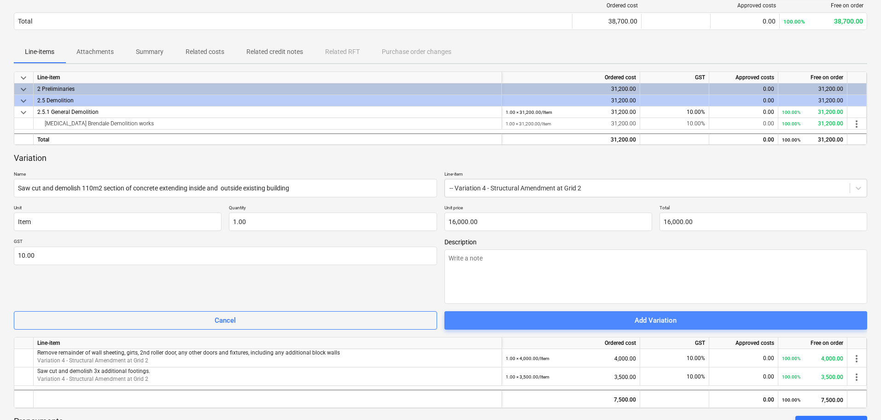
click at [648, 320] on div "Add Variation" at bounding box center [656, 320] width 42 height 12
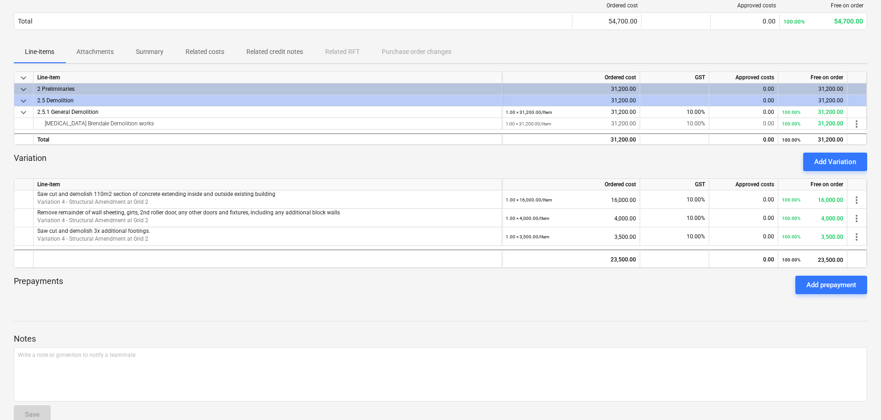
scroll to position [0, 0]
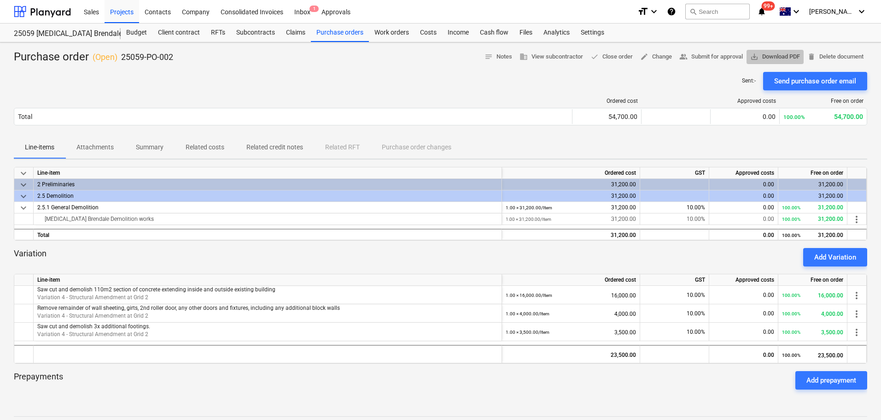
click at [771, 53] on span "save_alt Download PDF" at bounding box center [776, 57] width 50 height 11
click at [323, 30] on div "Purchase orders" at bounding box center [340, 32] width 58 height 18
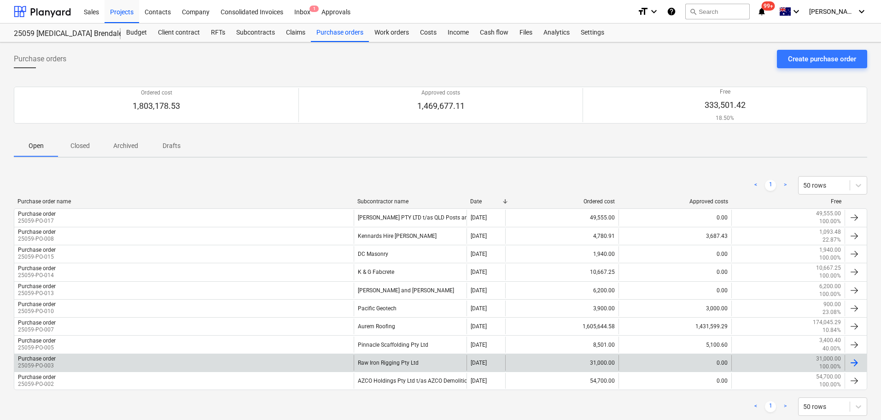
click at [381, 358] on div "Raw Iron Rigging Pty Ltd" at bounding box center [410, 363] width 113 height 16
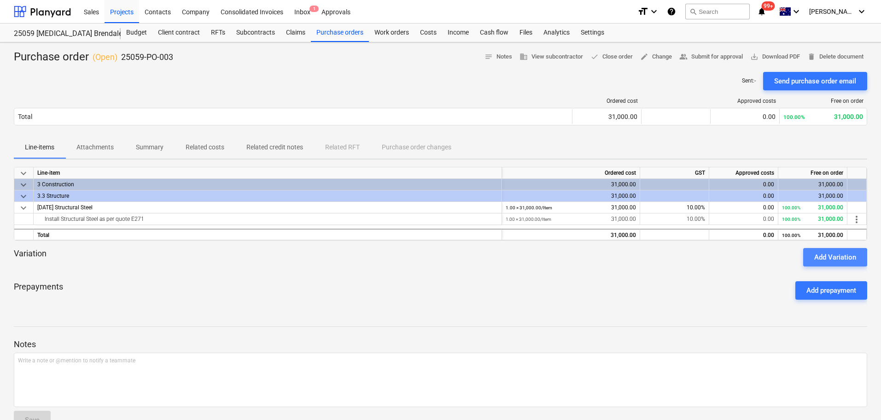
click at [817, 257] on div "Add Variation" at bounding box center [836, 257] width 42 height 12
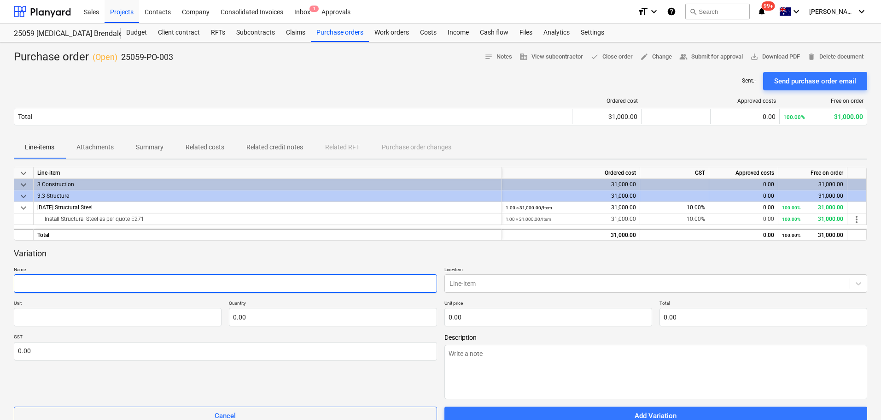
click at [232, 288] on input "text" at bounding box center [225, 283] width 423 height 18
click at [528, 281] on div "Variation Name Iplec Brendale Column Removal Line-item Line-item Unit Quantity …" at bounding box center [441, 336] width 854 height 177
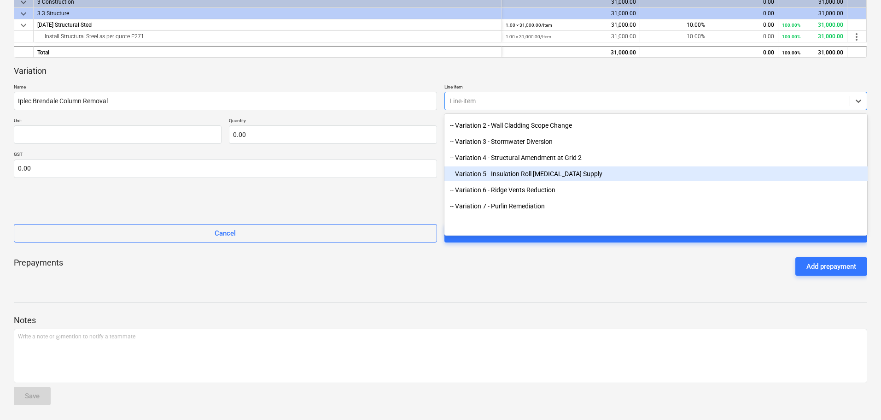
scroll to position [2677, 0]
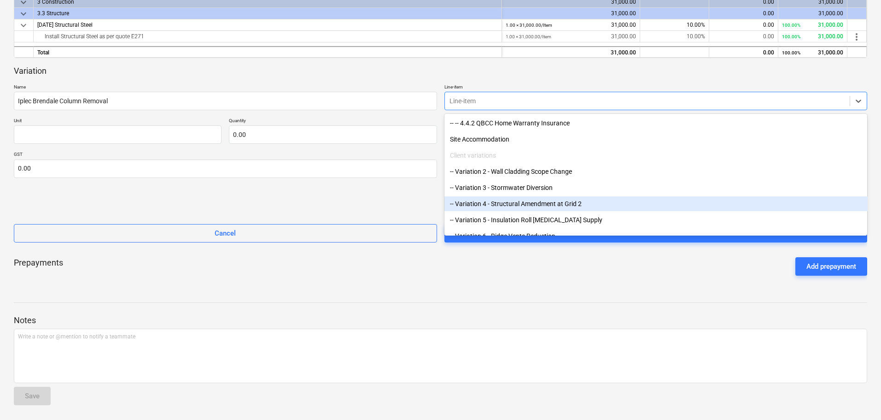
click at [530, 204] on div "-- Variation 4 - Structural Amendment at Grid 2" at bounding box center [656, 203] width 423 height 15
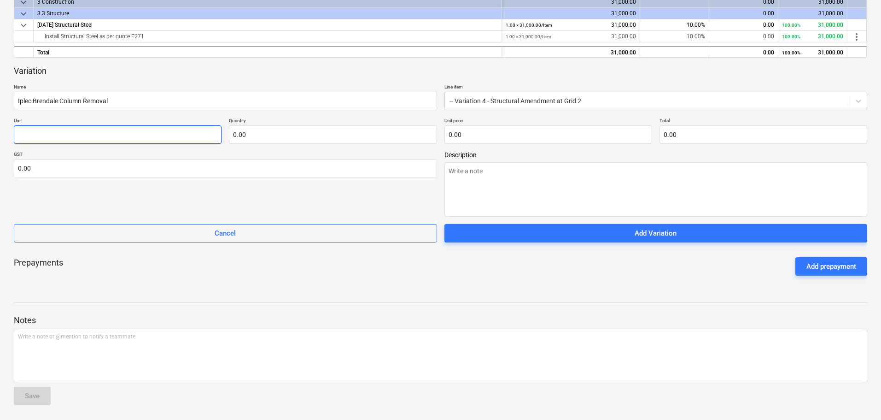
click at [91, 134] on input "text" at bounding box center [118, 134] width 208 height 18
click at [253, 136] on input "text" at bounding box center [333, 134] width 208 height 18
click at [481, 134] on input "text" at bounding box center [549, 134] width 208 height 18
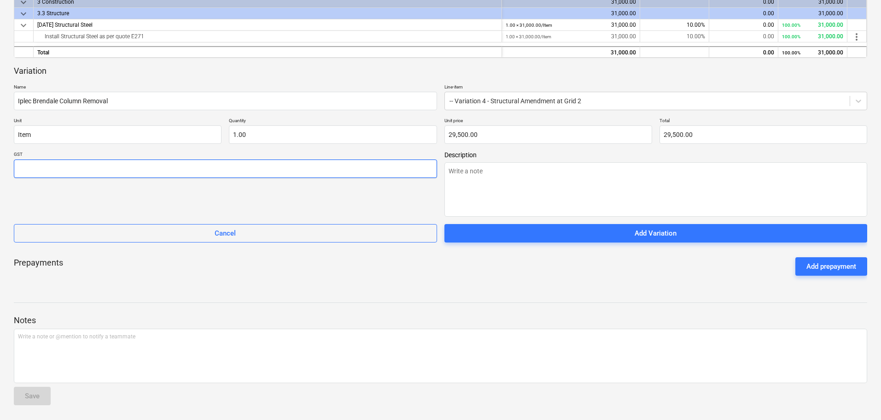
click at [374, 176] on input "text" at bounding box center [225, 168] width 423 height 18
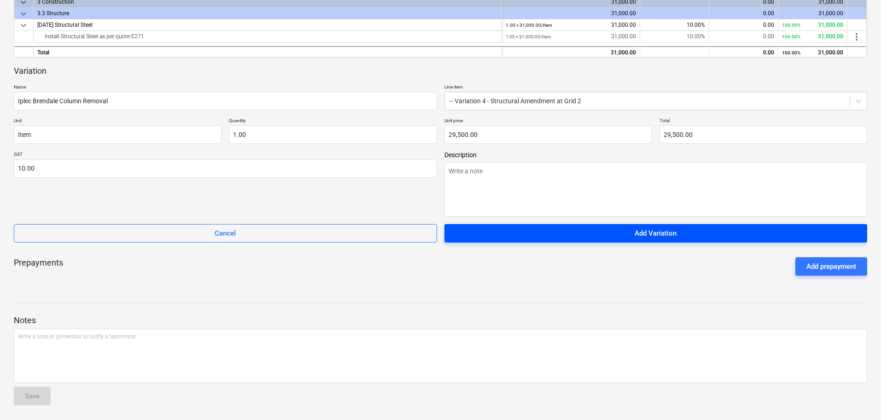
click at [562, 229] on span "Add Variation" at bounding box center [656, 233] width 401 height 12
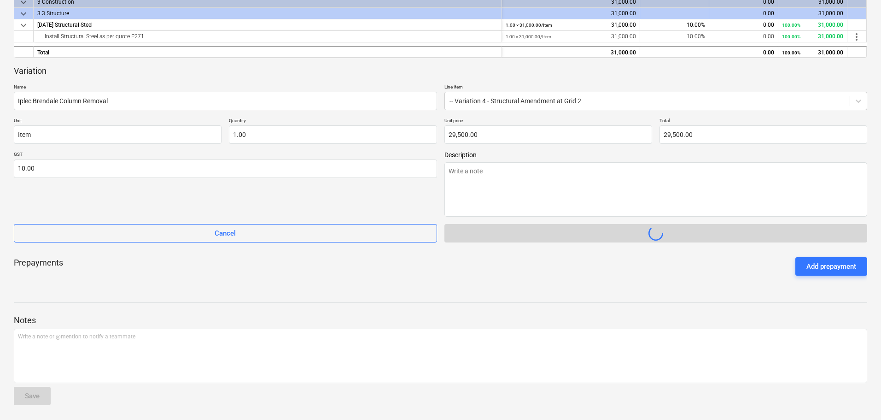
scroll to position [24, 0]
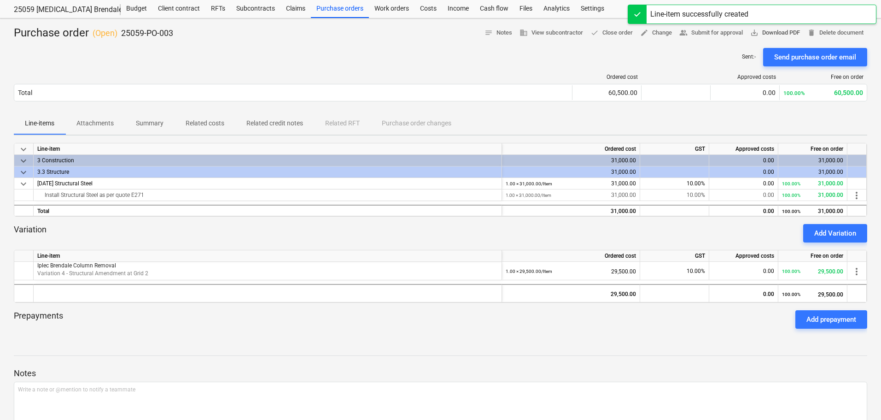
click at [783, 30] on span "save_alt Download PDF" at bounding box center [776, 33] width 50 height 11
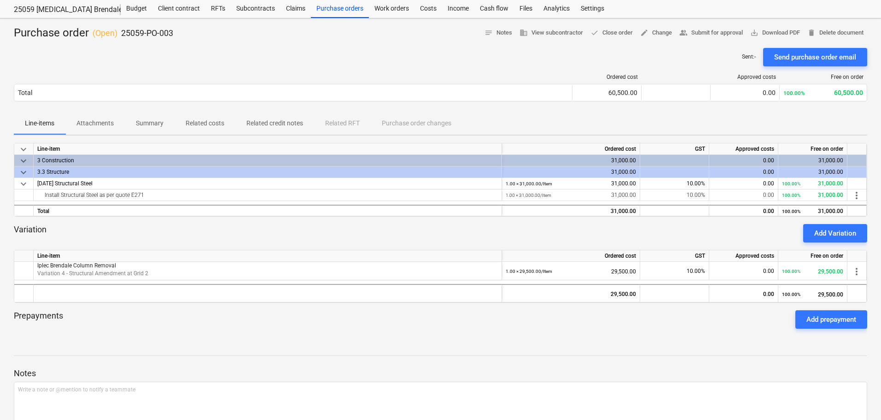
click at [404, 42] on div at bounding box center [441, 44] width 854 height 7
click at [135, 10] on div "Budget" at bounding box center [137, 9] width 32 height 18
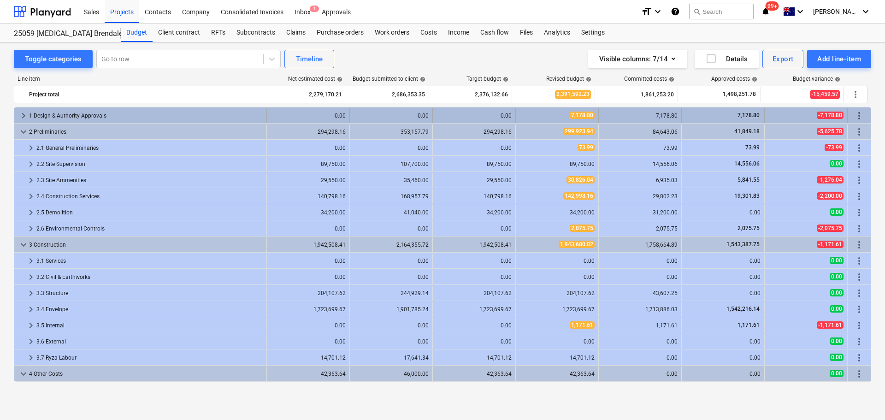
click at [22, 113] on span "keyboard_arrow_right" at bounding box center [23, 115] width 11 height 11
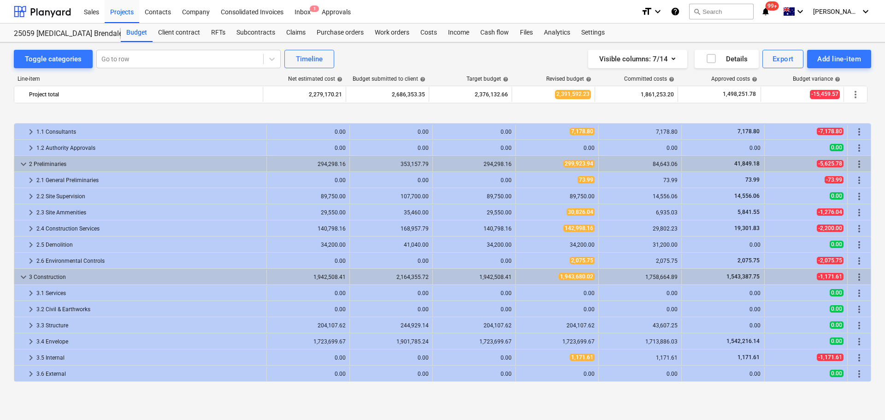
scroll to position [145, 0]
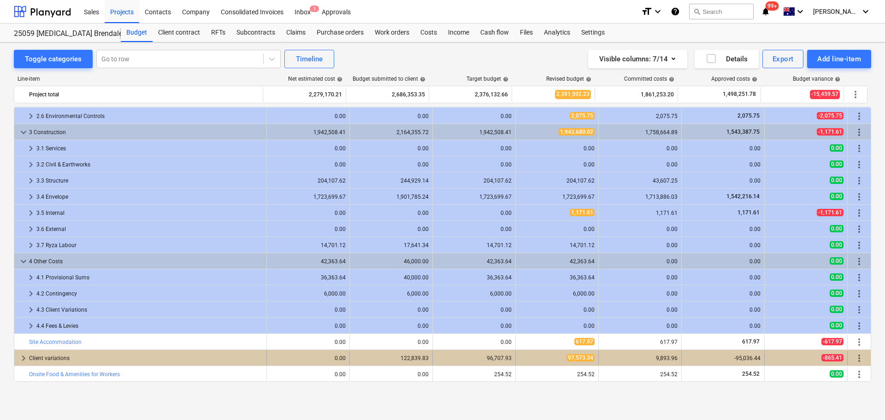
click at [23, 358] on span "keyboard_arrow_right" at bounding box center [23, 357] width 11 height 11
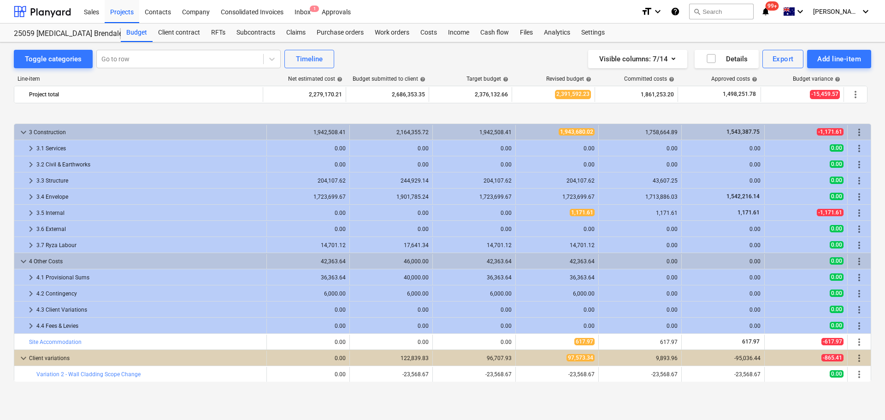
scroll to position [338, 0]
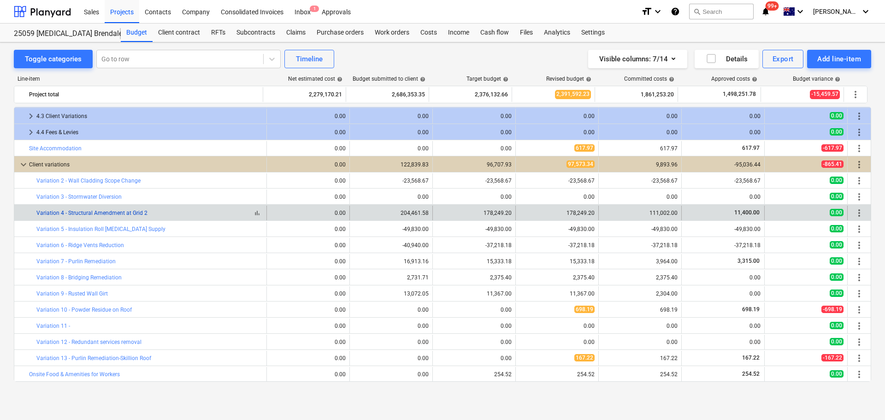
click at [87, 211] on link "Variation 4 - Structural Amendment at Grid 2" at bounding box center [91, 213] width 111 height 6
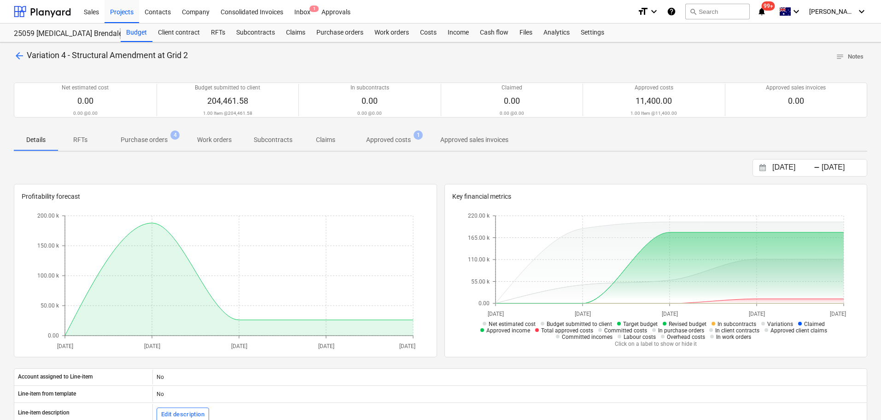
click at [391, 136] on p "Approved costs" at bounding box center [388, 140] width 45 height 10
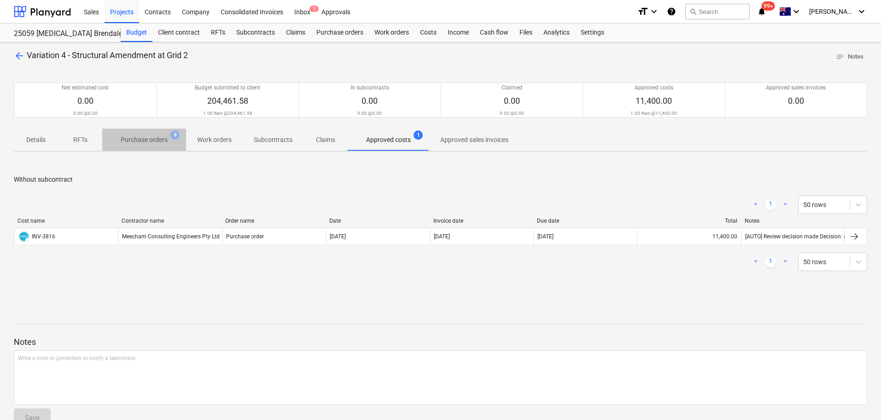
click at [150, 135] on p "Purchase orders" at bounding box center [144, 140] width 47 height 10
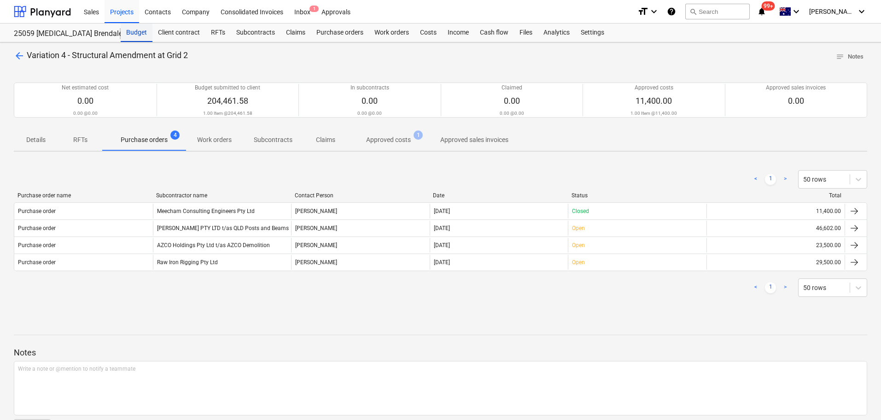
click at [129, 31] on div "Budget" at bounding box center [137, 32] width 32 height 18
